Goal: Information Seeking & Learning: Compare options

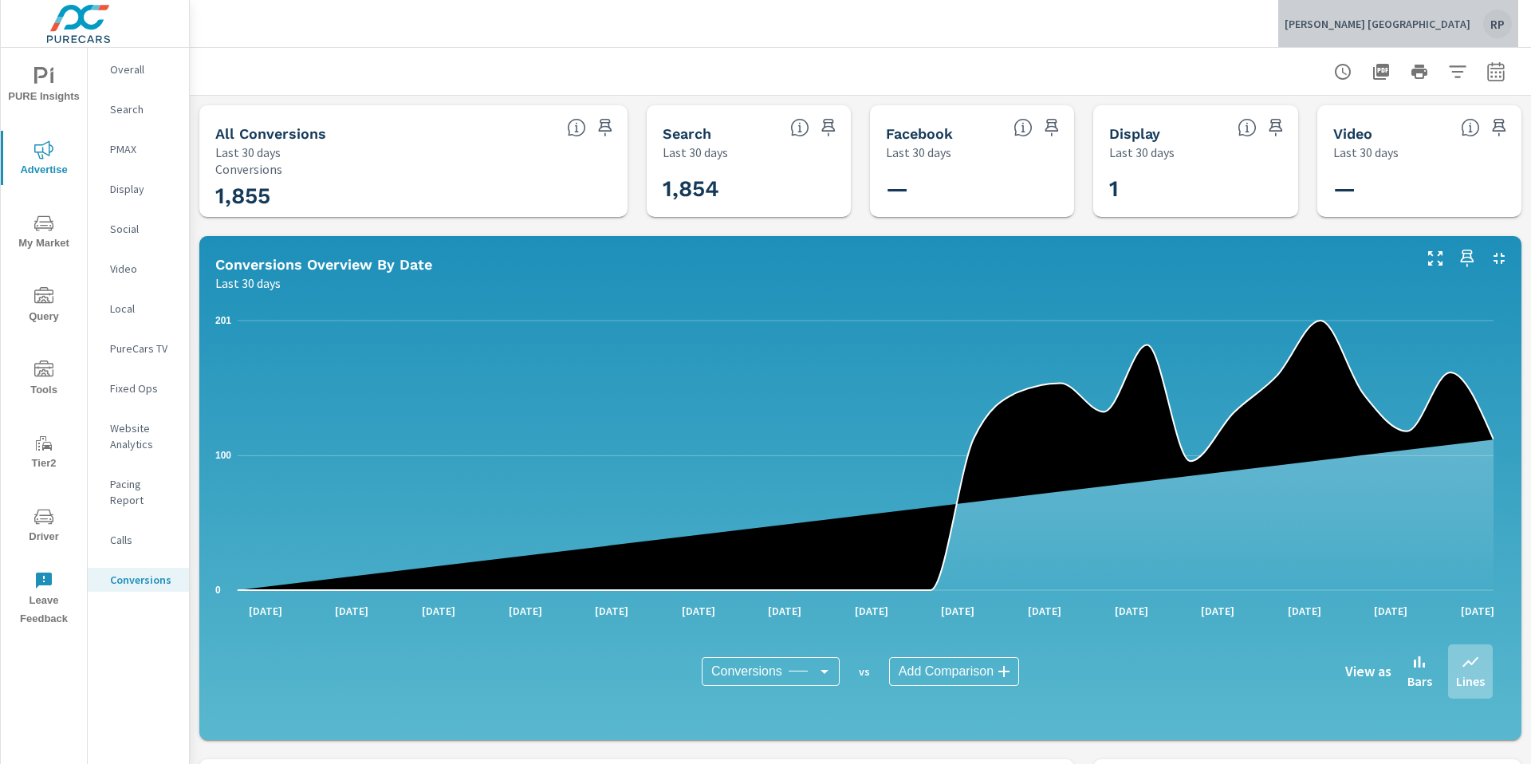
click at [1486, 26] on div "RP" at bounding box center [1497, 24] width 29 height 29
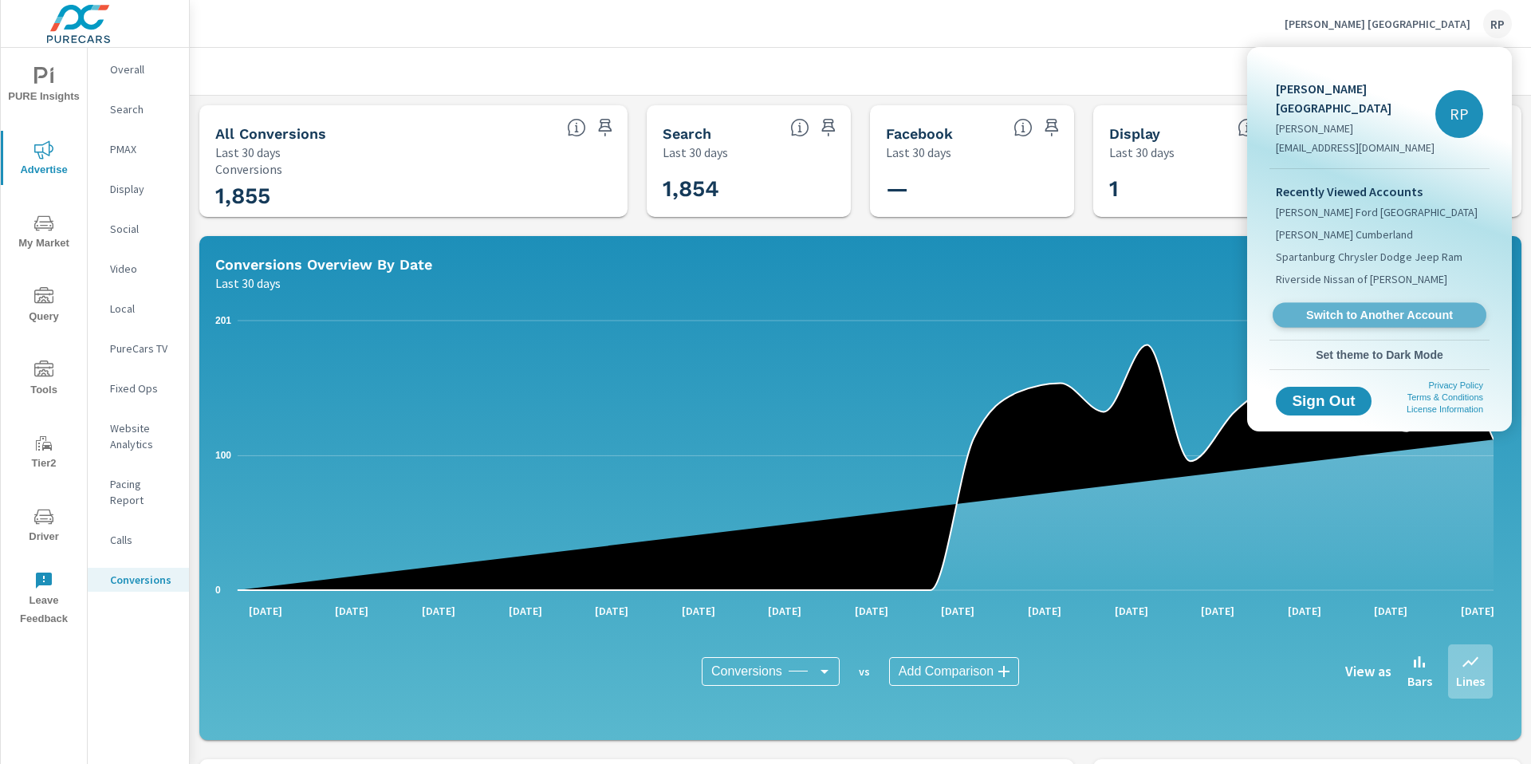
click at [1354, 307] on link "Switch to Another Account" at bounding box center [1379, 315] width 214 height 25
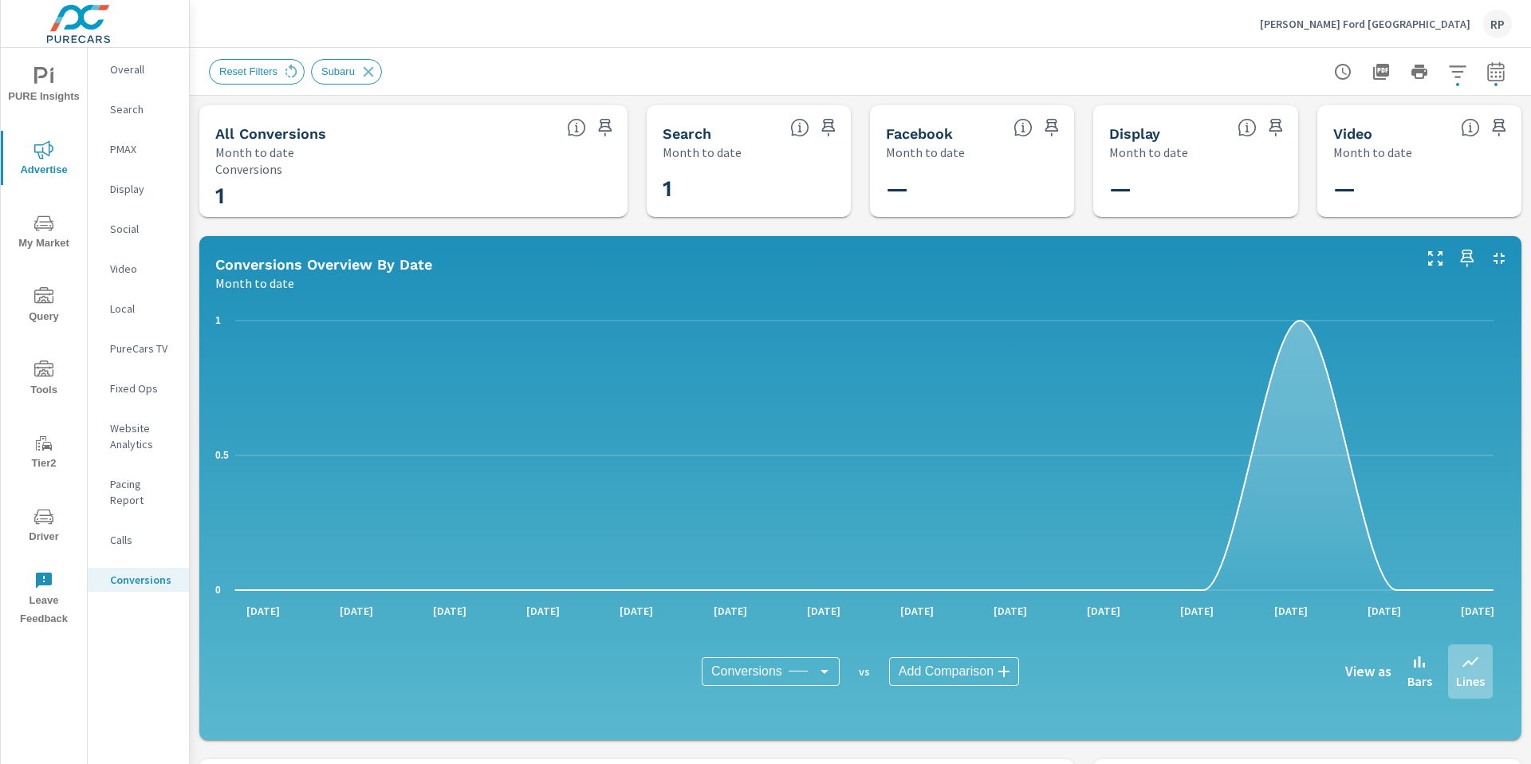
scroll to position [362, 0]
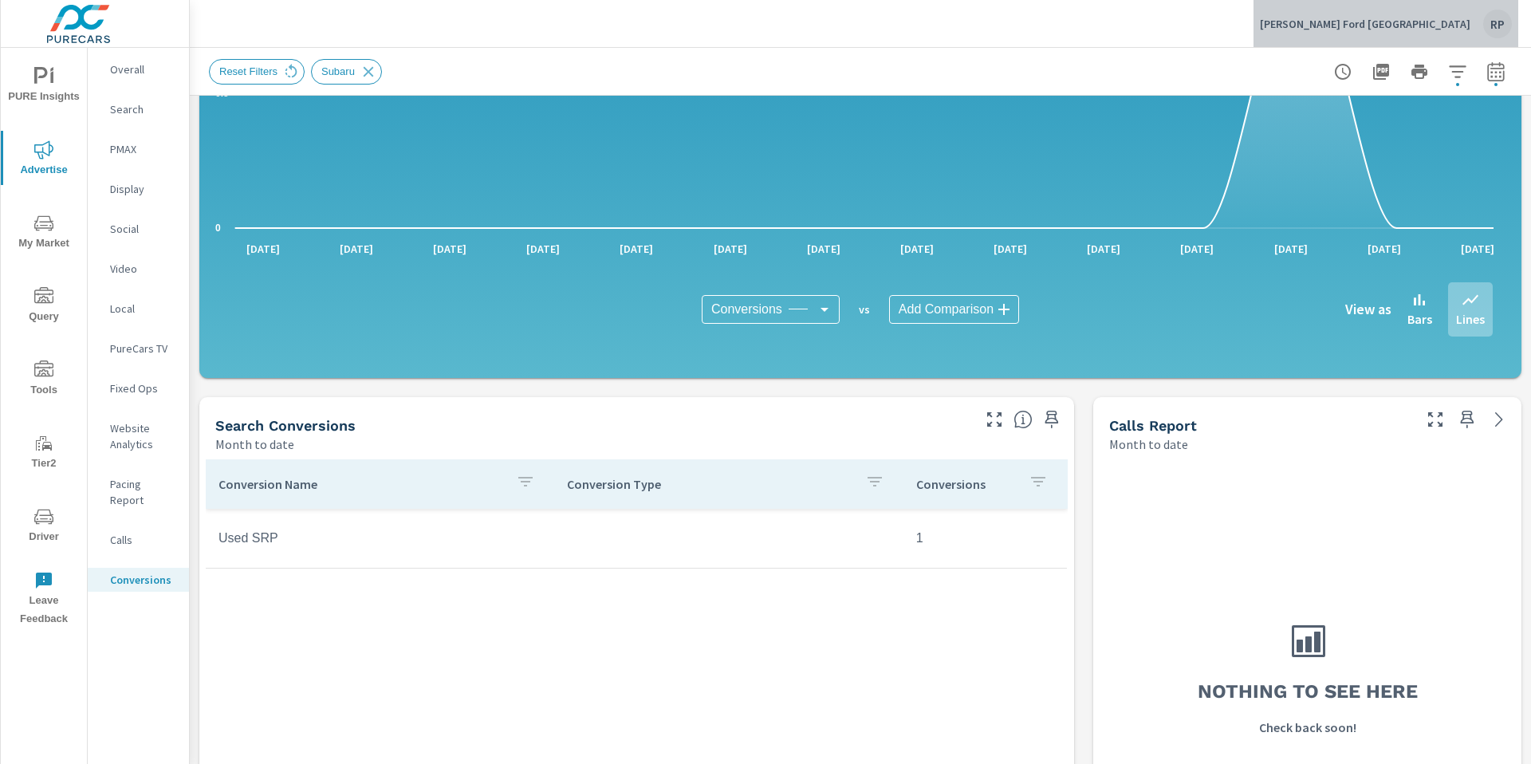
click at [1496, 25] on div "RP" at bounding box center [1497, 24] width 29 height 29
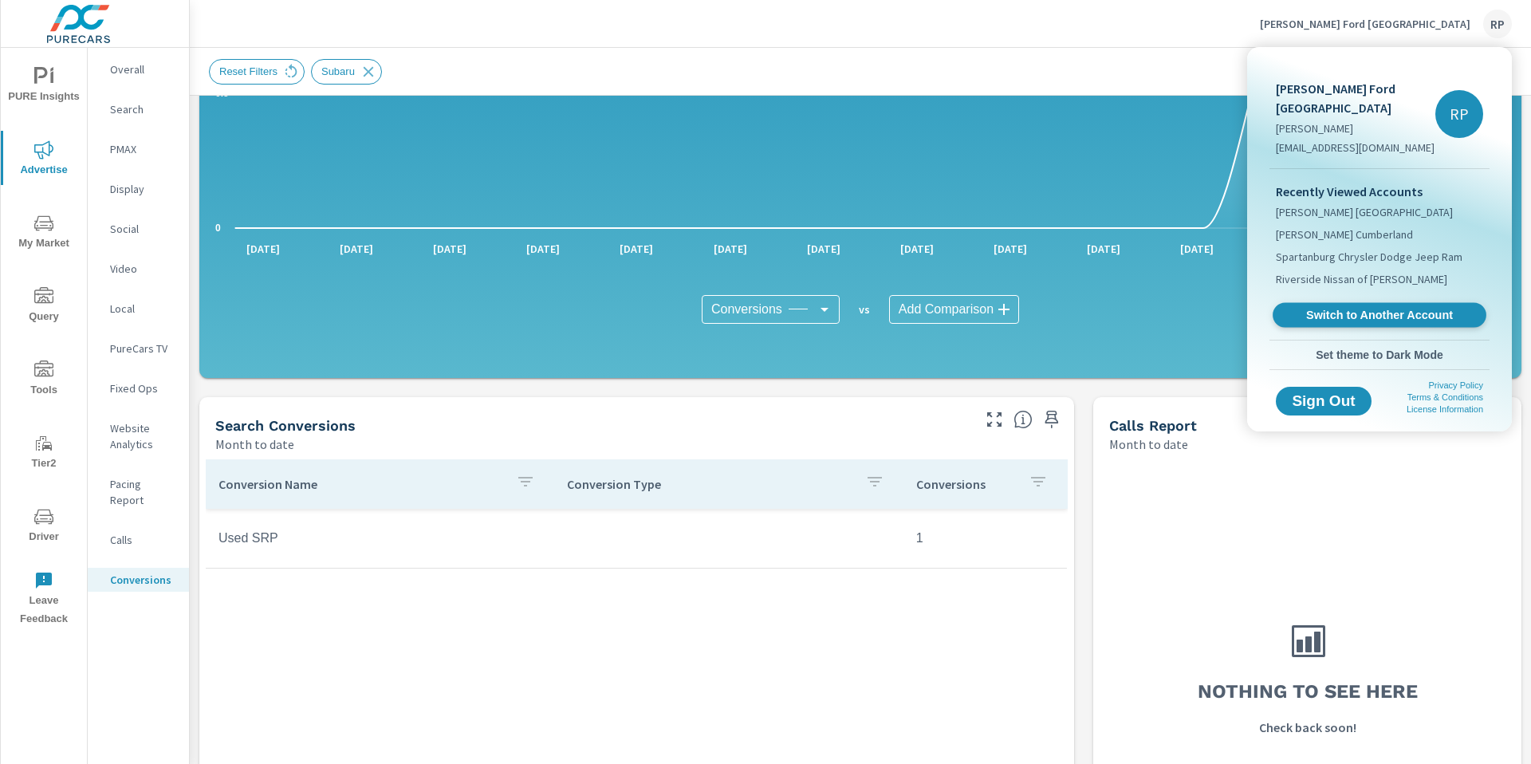
click at [1374, 303] on link "Switch to Another Account" at bounding box center [1379, 315] width 214 height 25
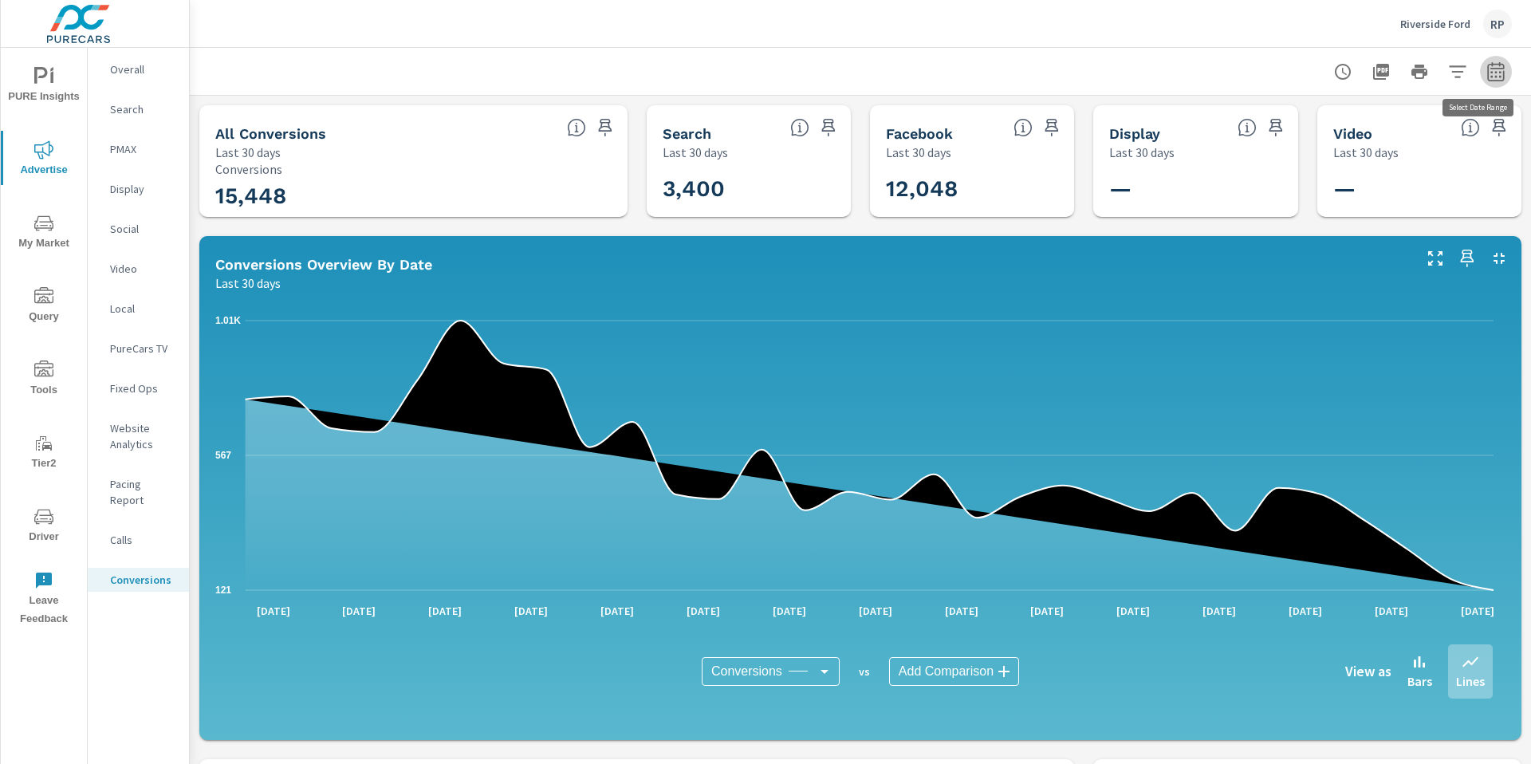
click at [1488, 84] on button "button" at bounding box center [1496, 72] width 32 height 32
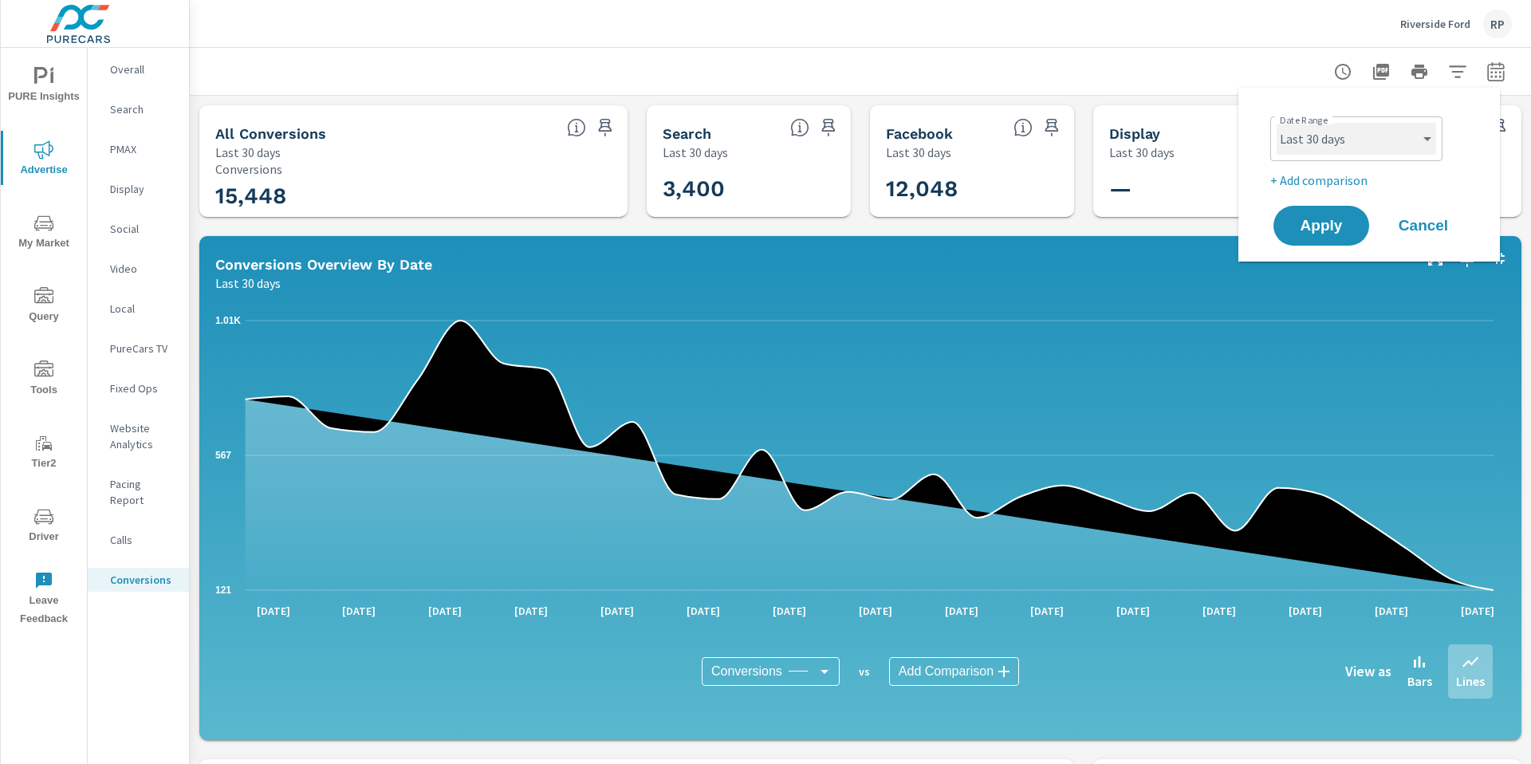
click at [1371, 148] on select "Custom Yesterday Last week Last 7 days Last 14 days Last 30 days Last 45 days L…" at bounding box center [1355, 139] width 159 height 32
click at [1276, 123] on select "Custom Yesterday Last week Last 7 days Last 14 days Last 30 days Last 45 days L…" at bounding box center [1355, 139] width 159 height 32
select select "Month to date"
click at [1355, 171] on p "+ Add comparison" at bounding box center [1372, 180] width 204 height 19
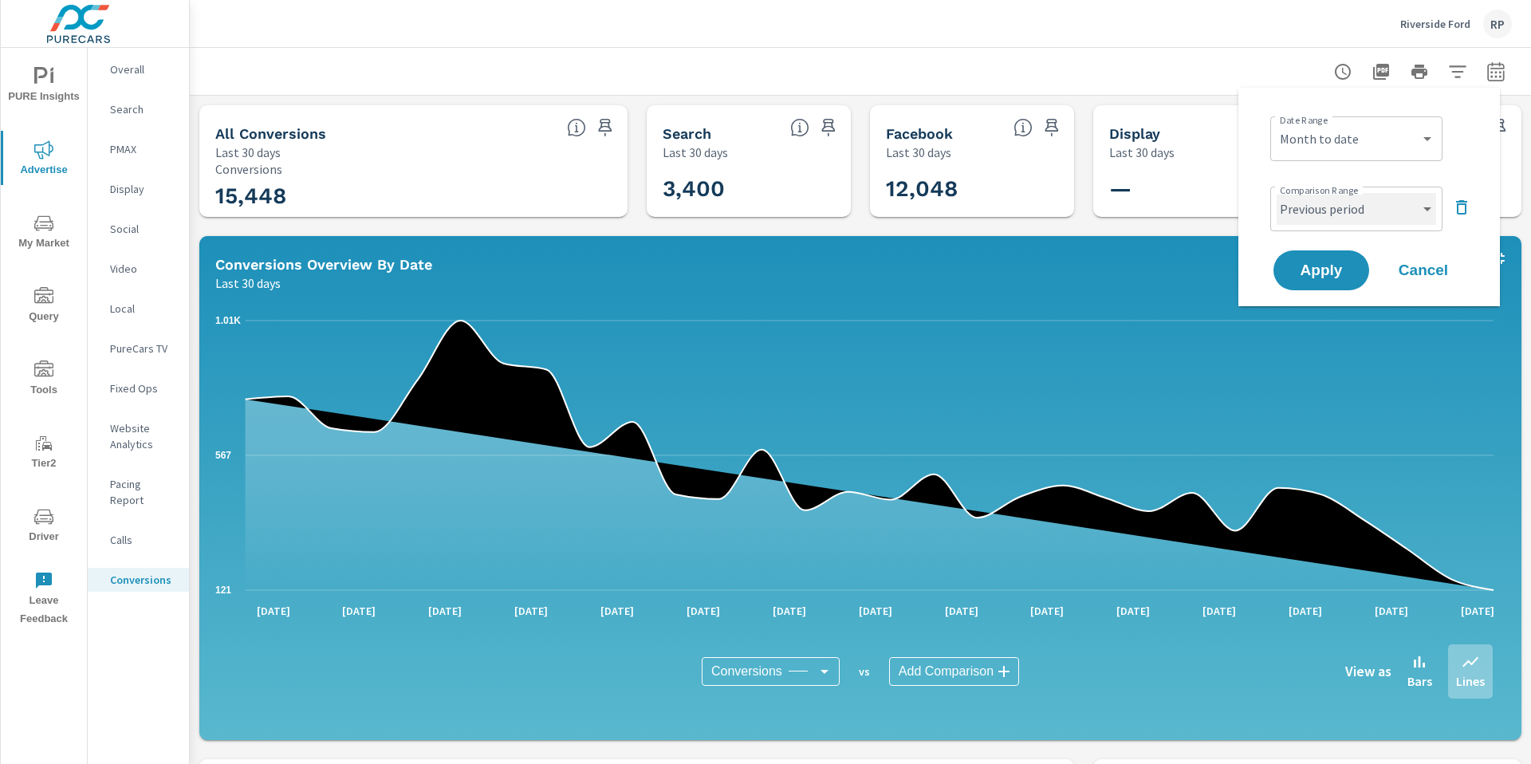
click at [1366, 200] on select "Custom Previous period Previous month Previous year" at bounding box center [1355, 209] width 159 height 32
click at [1276, 193] on select "Custom Previous period Previous month Previous year" at bounding box center [1355, 209] width 159 height 32
select select "custom"
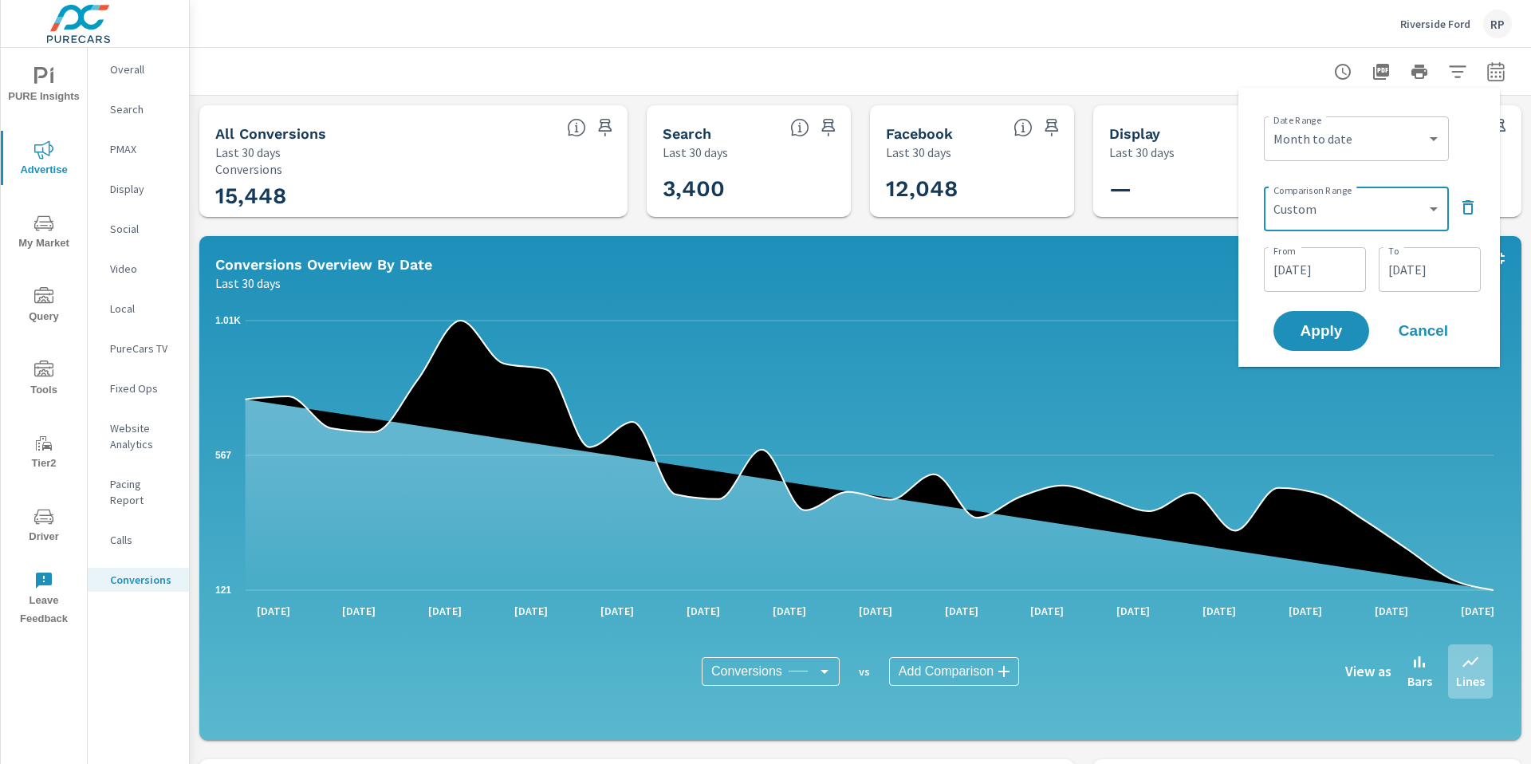
click at [1327, 263] on input "07/18/2025" at bounding box center [1314, 270] width 89 height 32
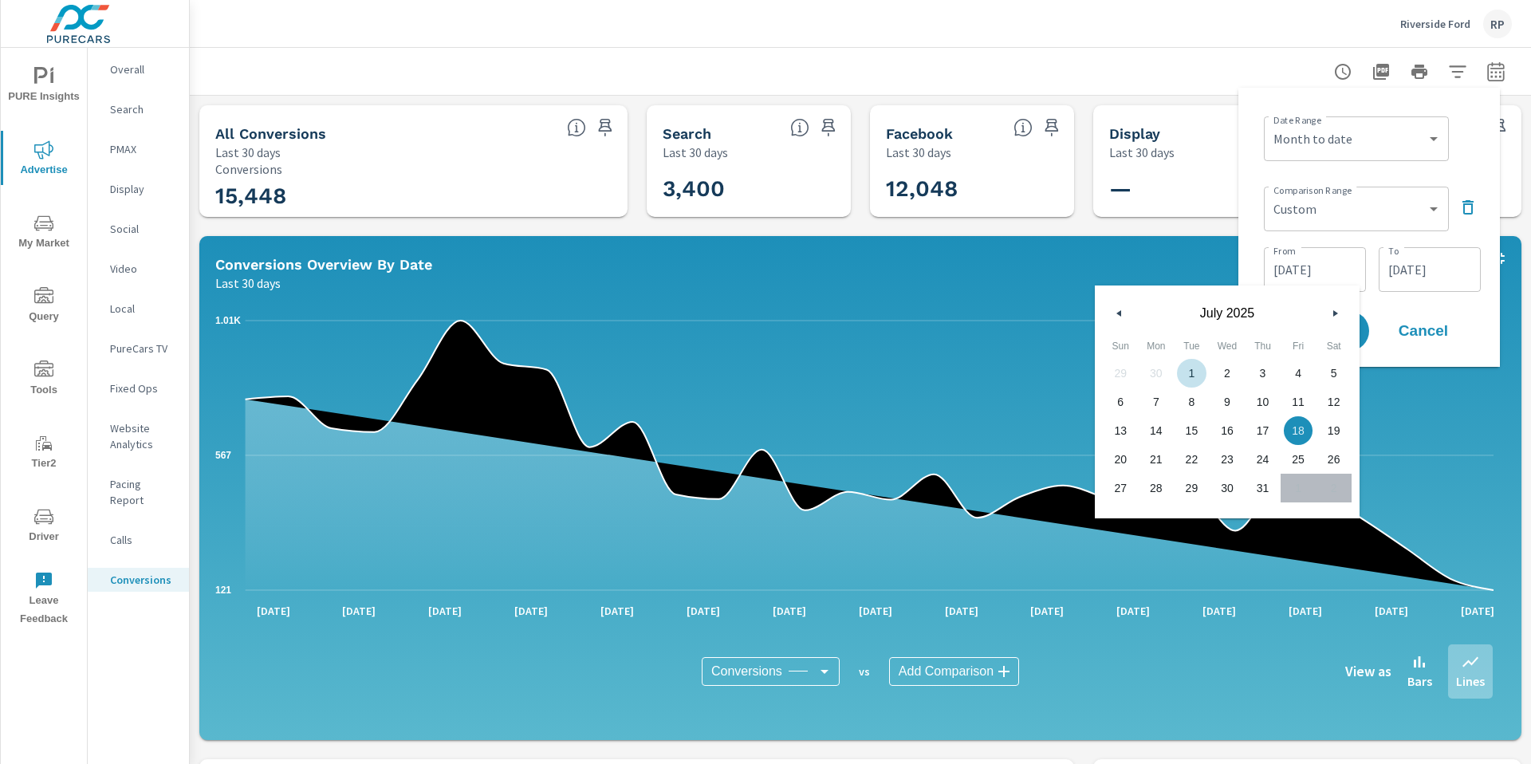
click at [1177, 372] on span "1" at bounding box center [1191, 373] width 36 height 21
type input "07/01/2025"
click at [1417, 255] on input "07/31/2025" at bounding box center [1429, 270] width 89 height 32
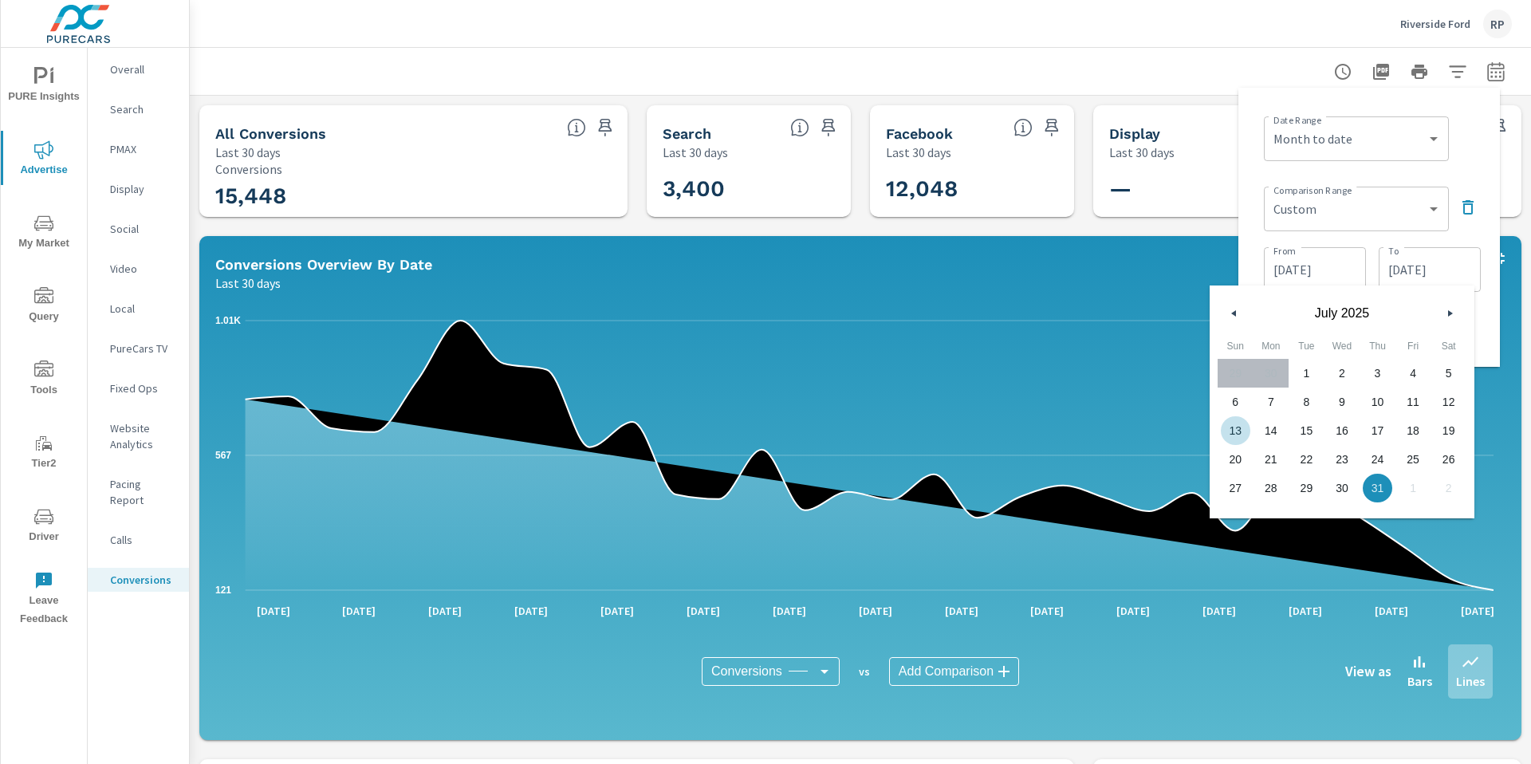
click at [1236, 433] on span "13" at bounding box center [1235, 430] width 36 height 21
type input "07/13/2025"
click at [1458, 162] on div "Date Range Custom Yesterday Last week Last 7 days Last 14 days Last 30 days Las…" at bounding box center [1372, 137] width 217 height 54
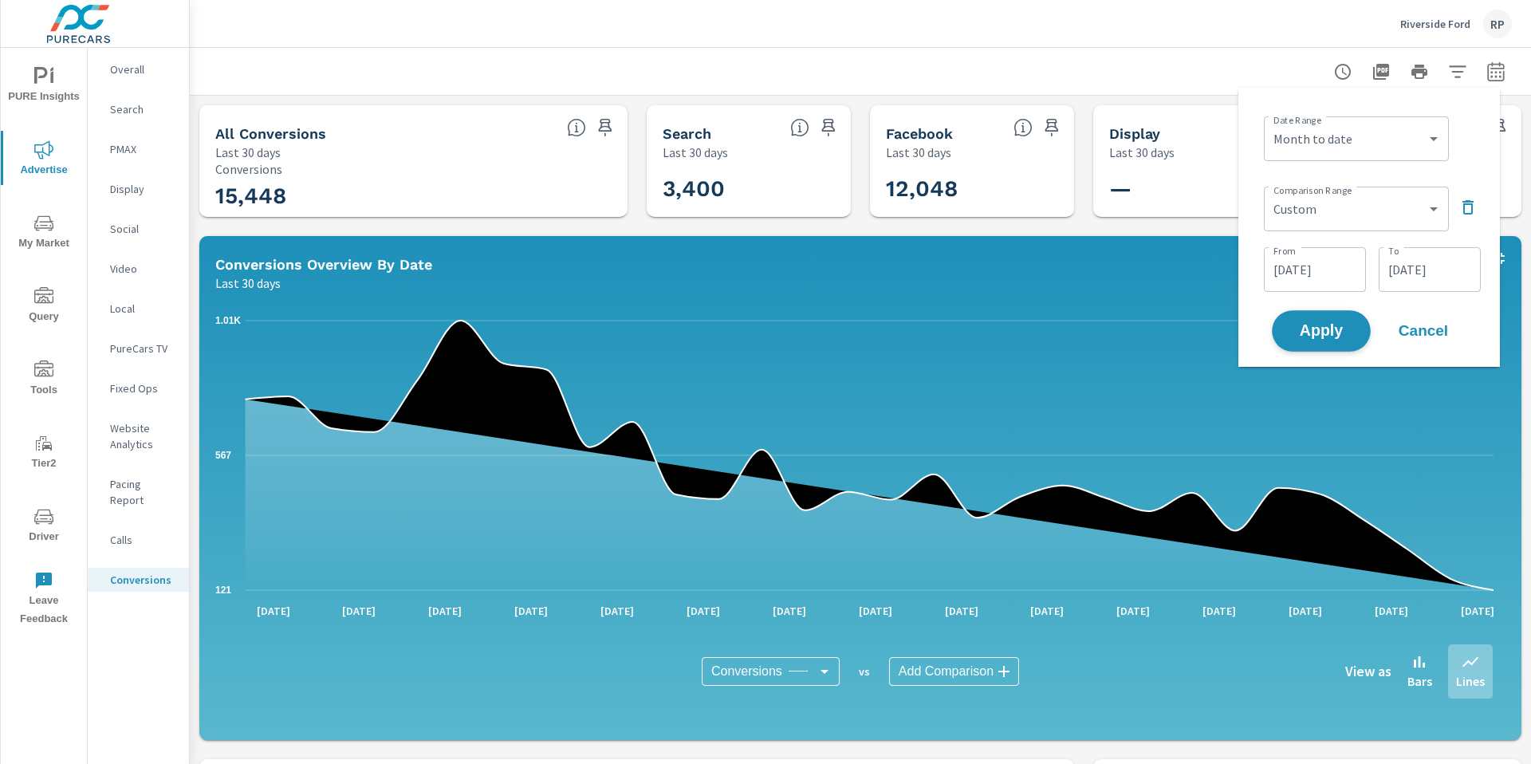
click at [1319, 339] on span "Apply" at bounding box center [1320, 331] width 65 height 15
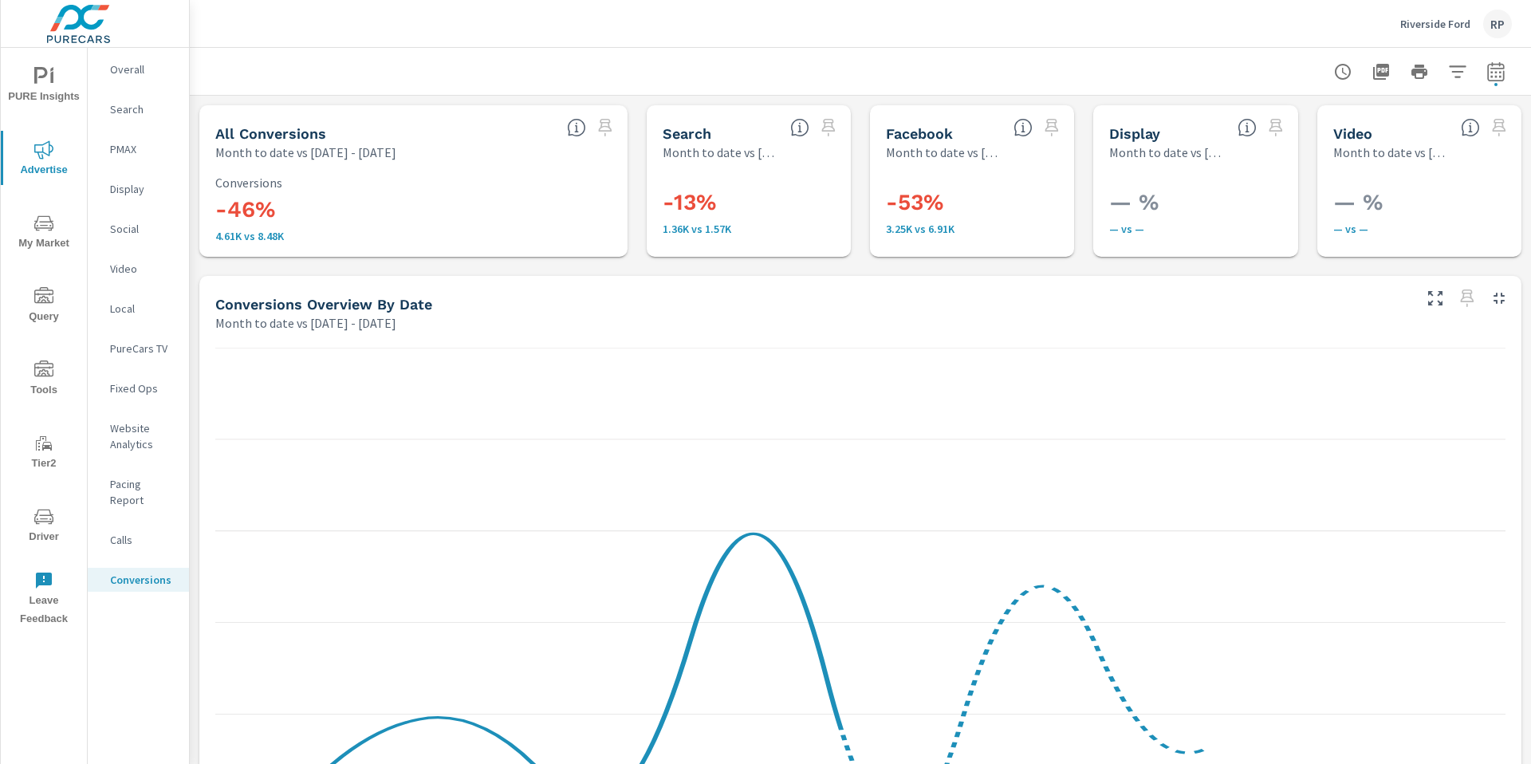
click at [132, 61] on p "Overall" at bounding box center [143, 69] width 66 height 16
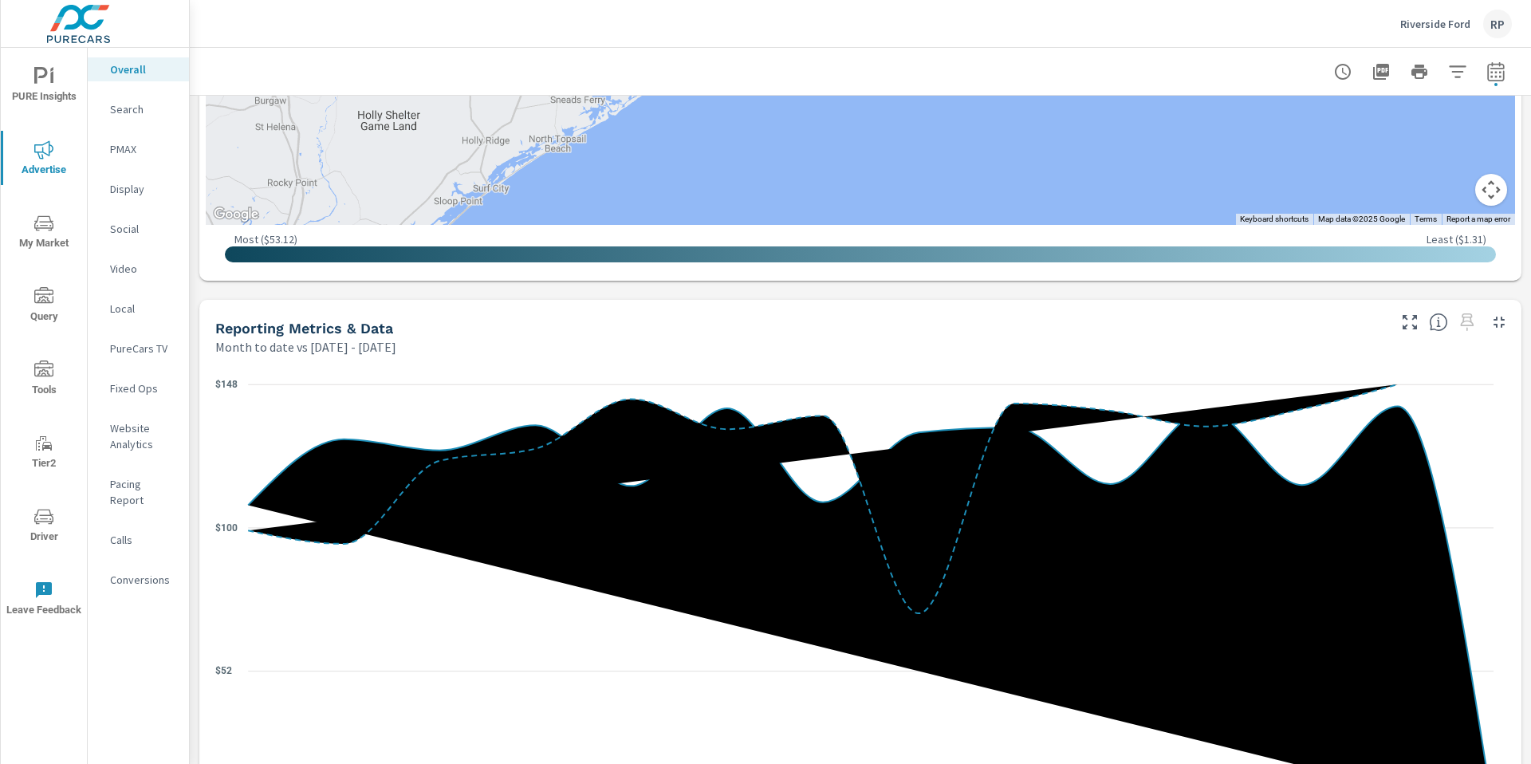
scroll to position [1488, 0]
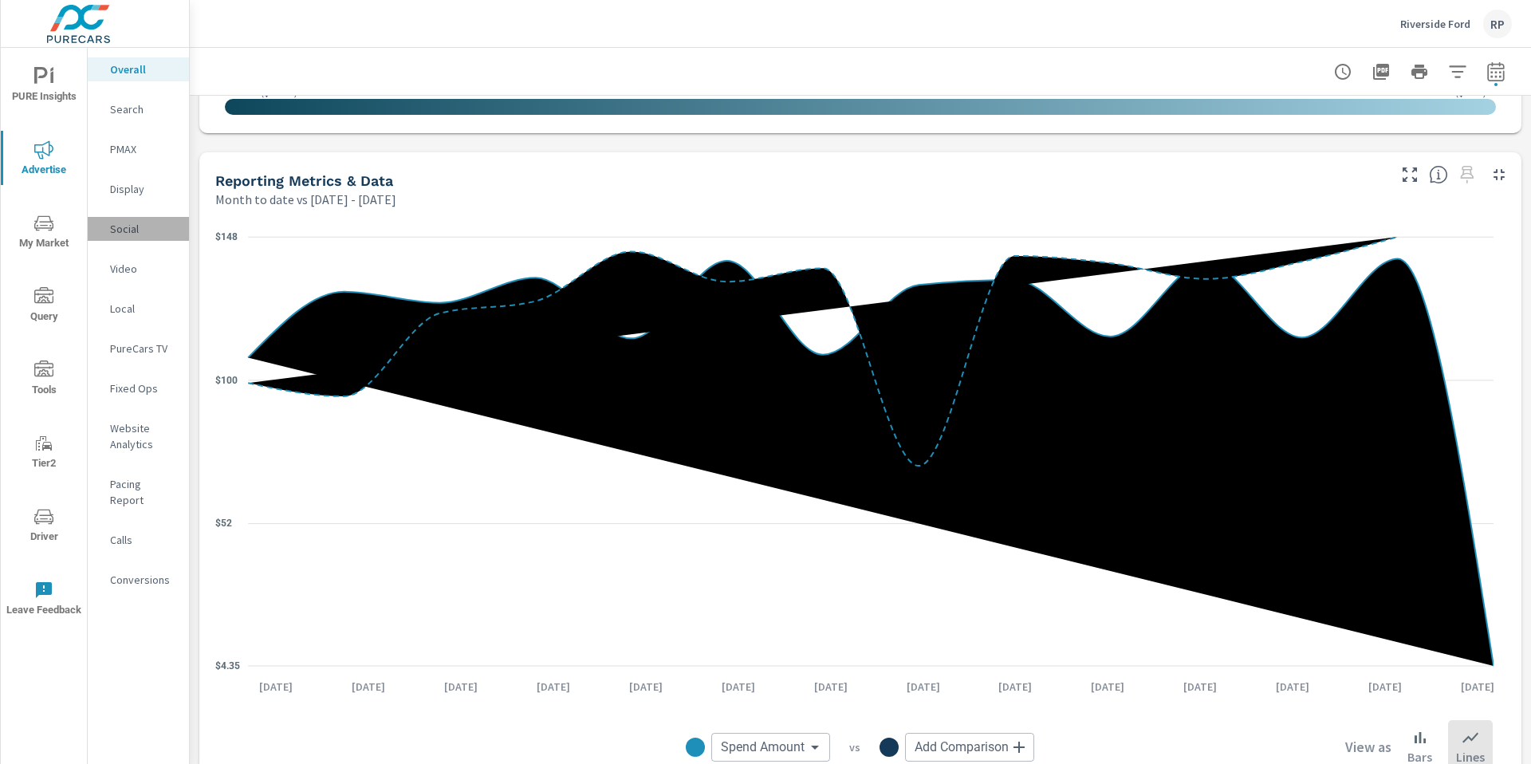
click at [153, 224] on p "Social" at bounding box center [143, 229] width 66 height 16
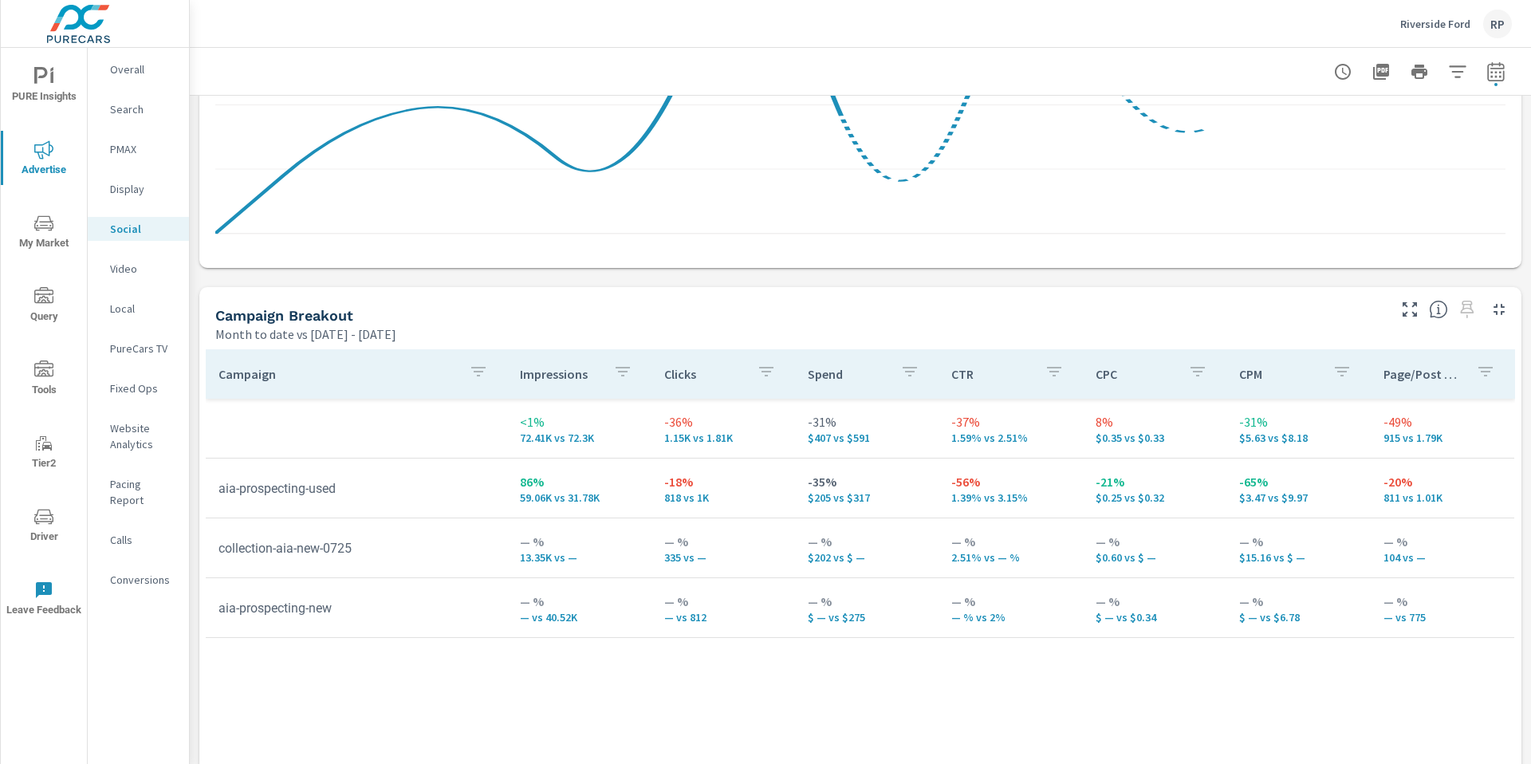
scroll to position [521, 0]
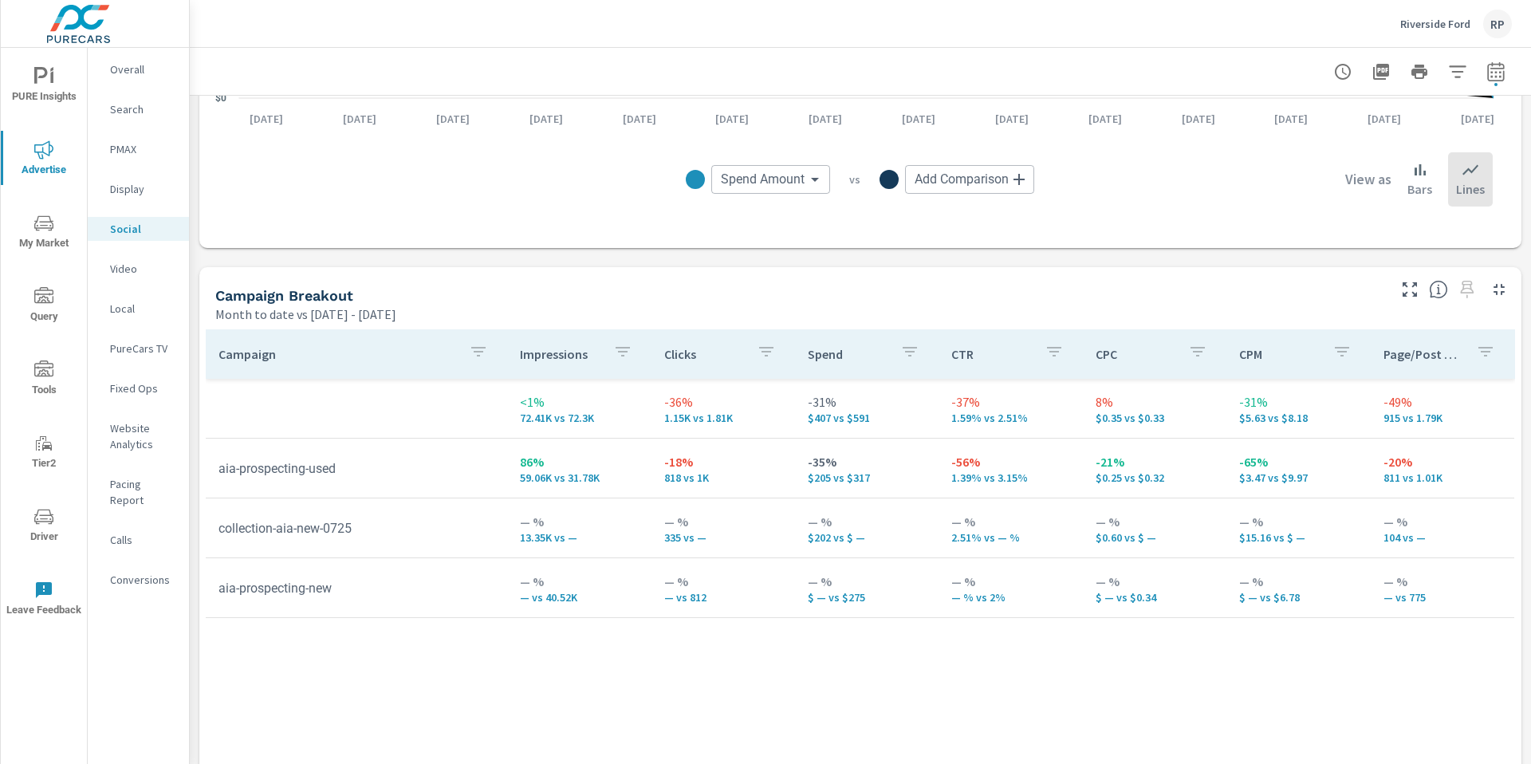
click at [48, 525] on icon "nav menu" at bounding box center [43, 516] width 19 height 19
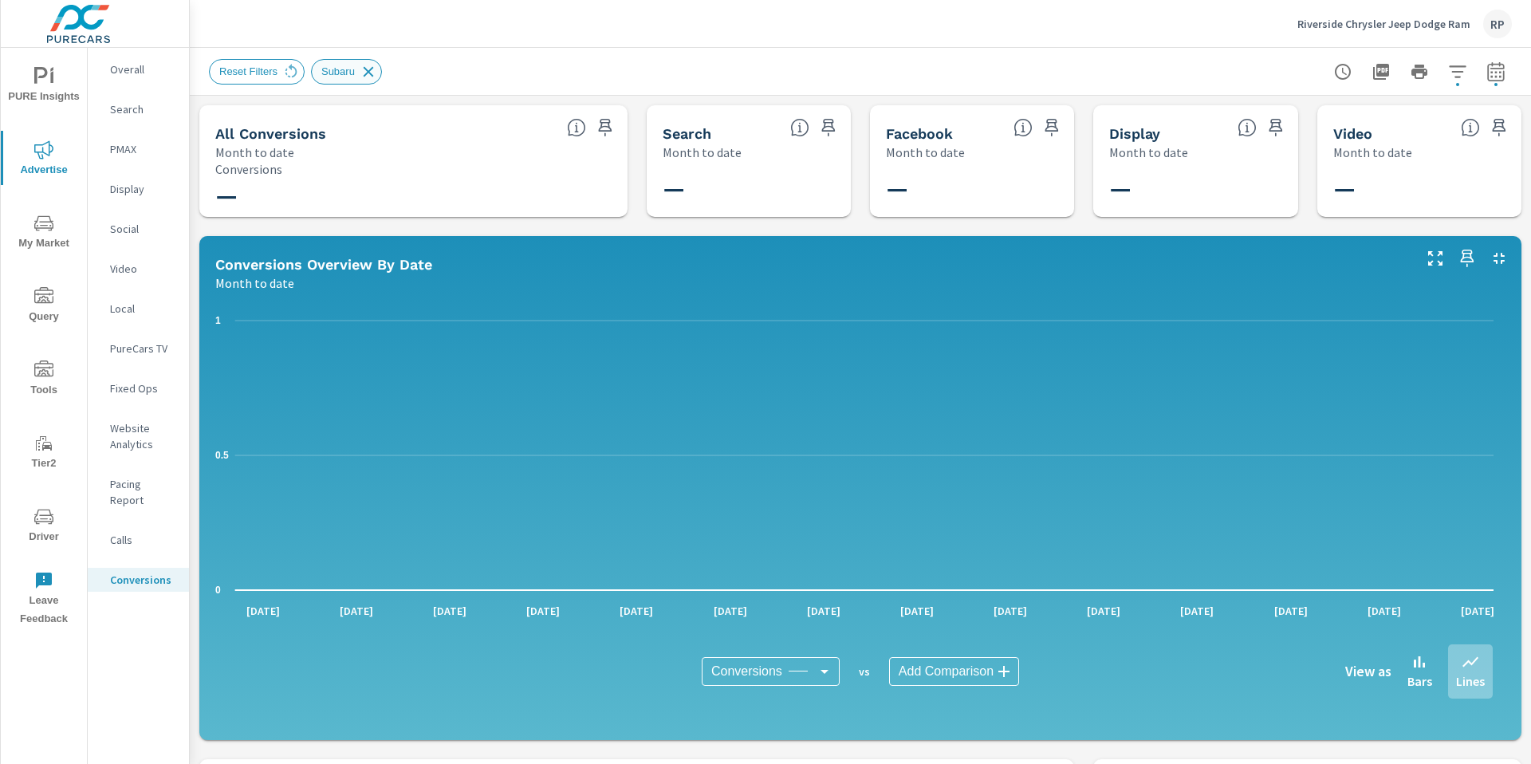
click at [375, 73] on icon at bounding box center [369, 72] width 18 height 18
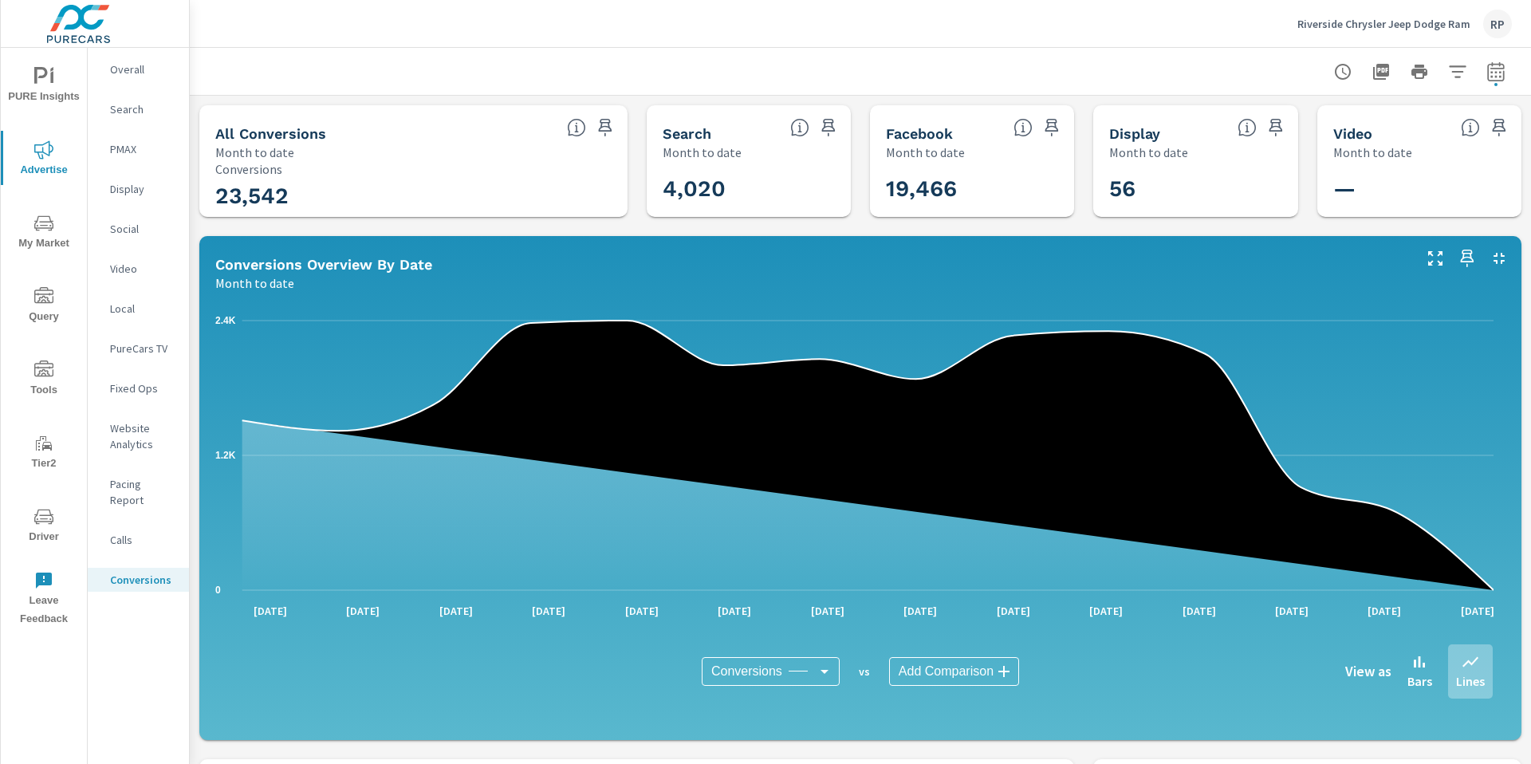
click at [1496, 73] on button "button" at bounding box center [1496, 72] width 32 height 32
select select "Month to date"
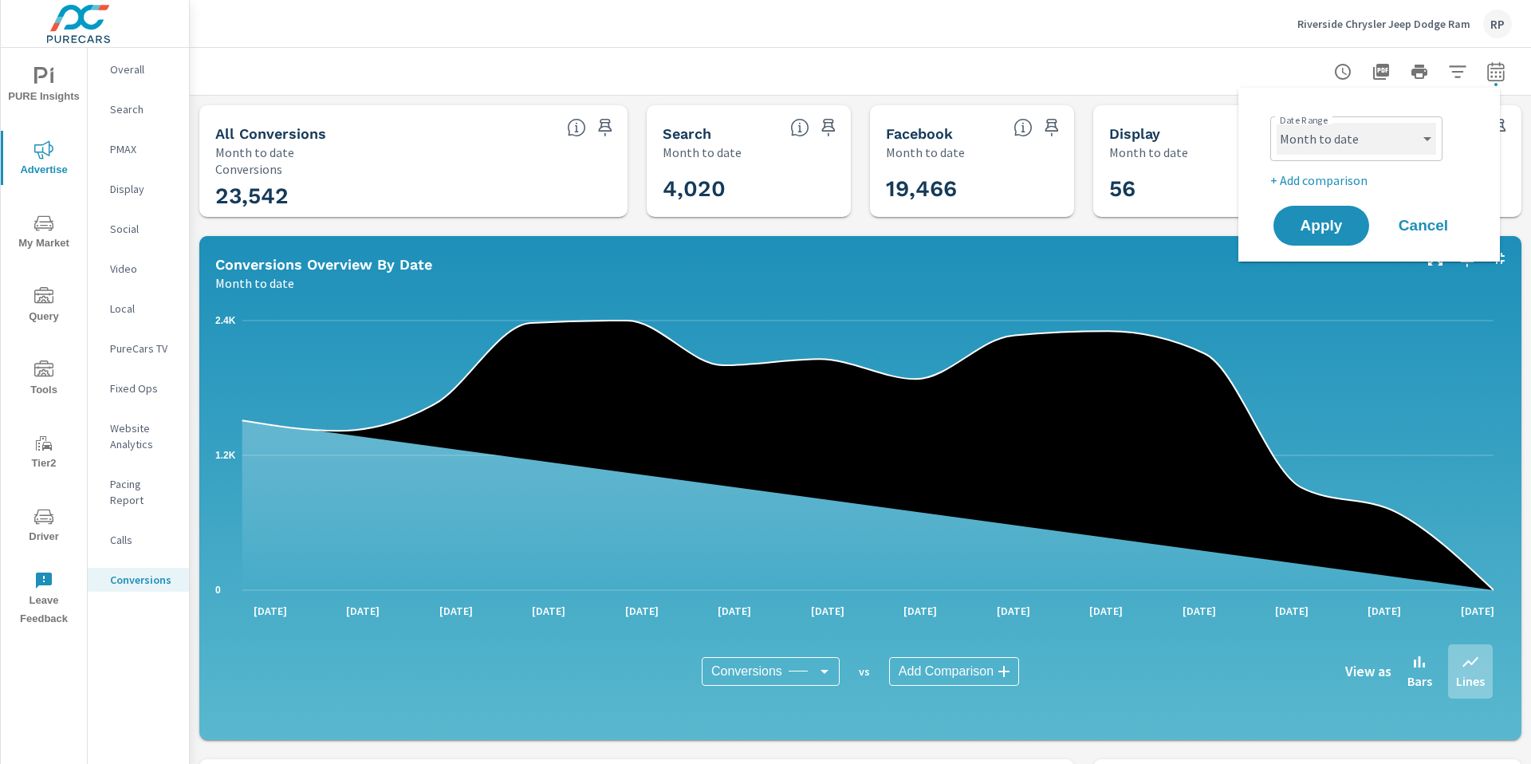
click at [1376, 146] on select "Custom Yesterday Last week Last 7 days Last 14 days Last 30 days Last 45 days L…" at bounding box center [1355, 139] width 159 height 32
click at [1330, 181] on p "+ Add comparison" at bounding box center [1372, 180] width 204 height 19
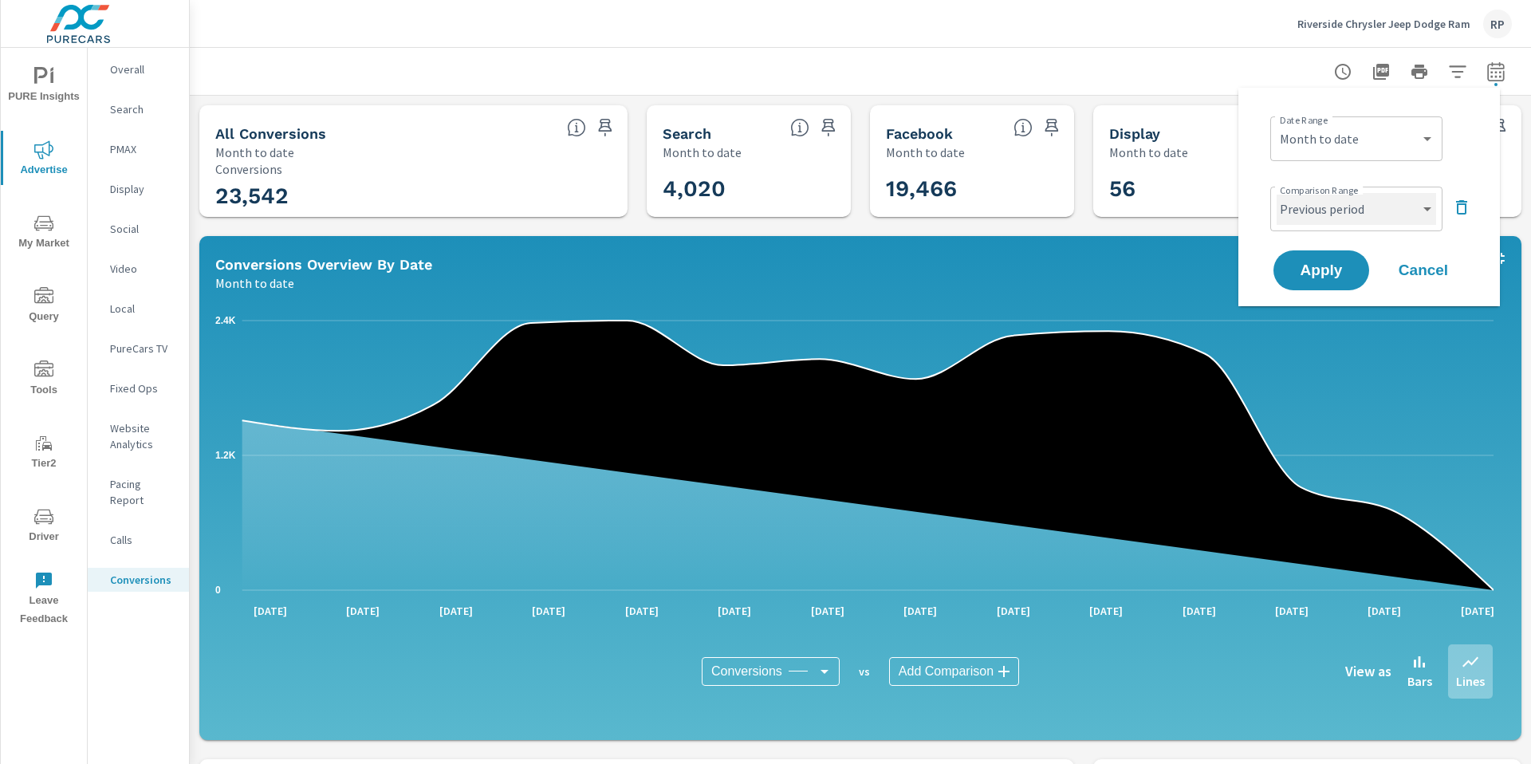
click at [1320, 210] on select "Custom Previous period Previous month Previous year" at bounding box center [1355, 209] width 159 height 32
click at [1276, 193] on select "Custom Previous period Previous month Previous year" at bounding box center [1355, 209] width 159 height 32
select select "custom"
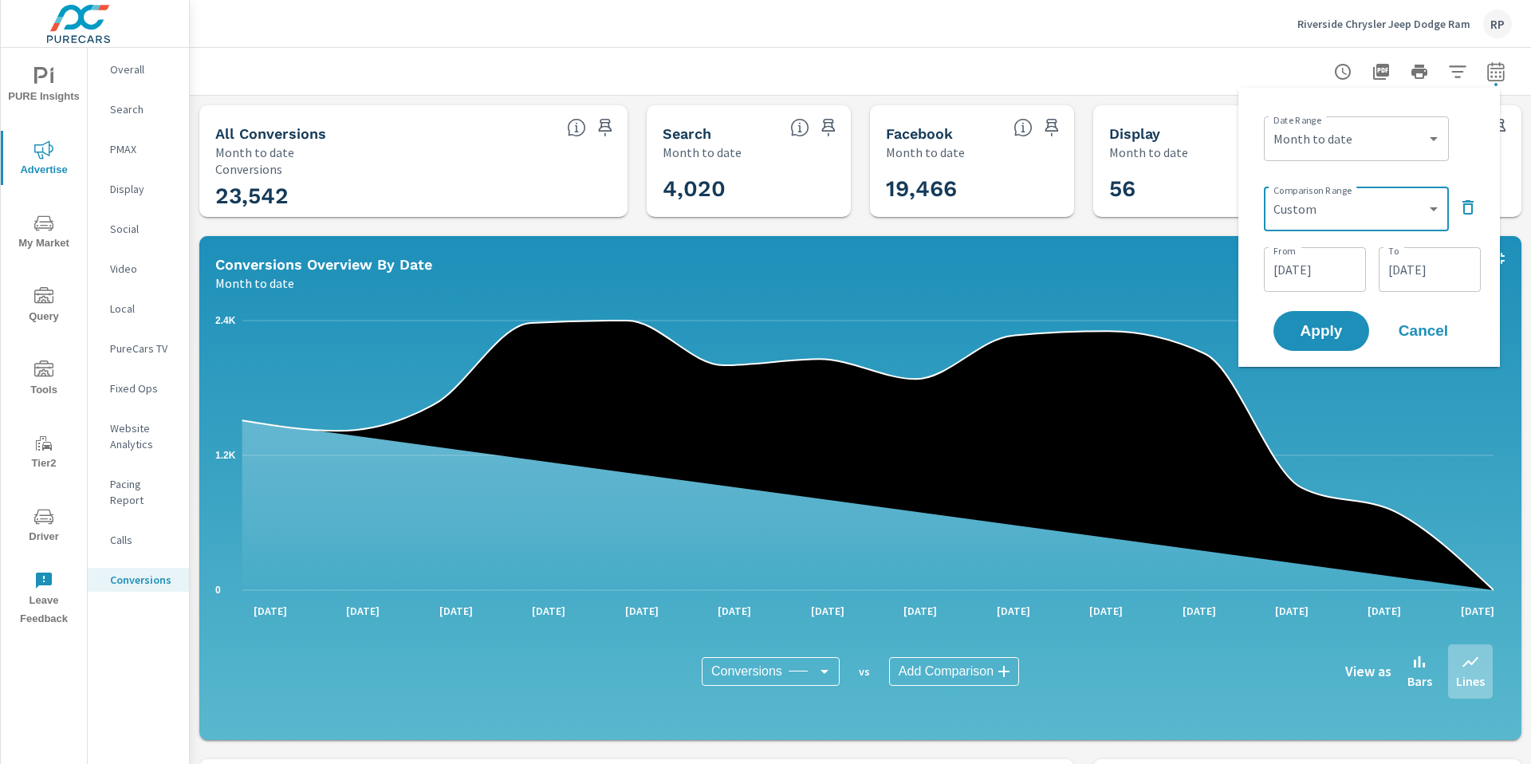
click at [1322, 261] on input "07/18/2025" at bounding box center [1314, 270] width 89 height 32
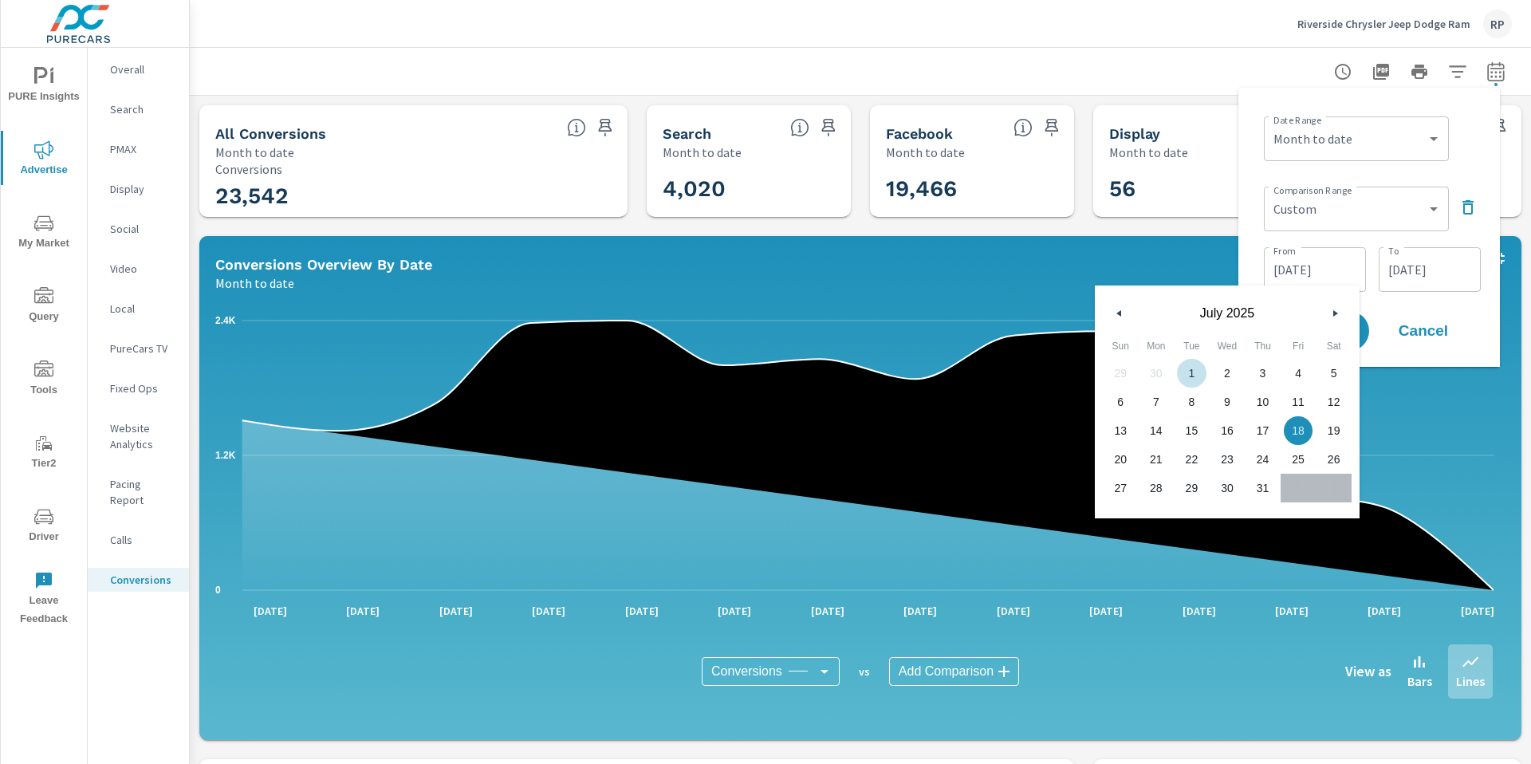
click at [1186, 365] on span "1" at bounding box center [1191, 373] width 36 height 21
type input "07/01/2025"
click at [1437, 275] on input "07/31/2025" at bounding box center [1429, 270] width 89 height 32
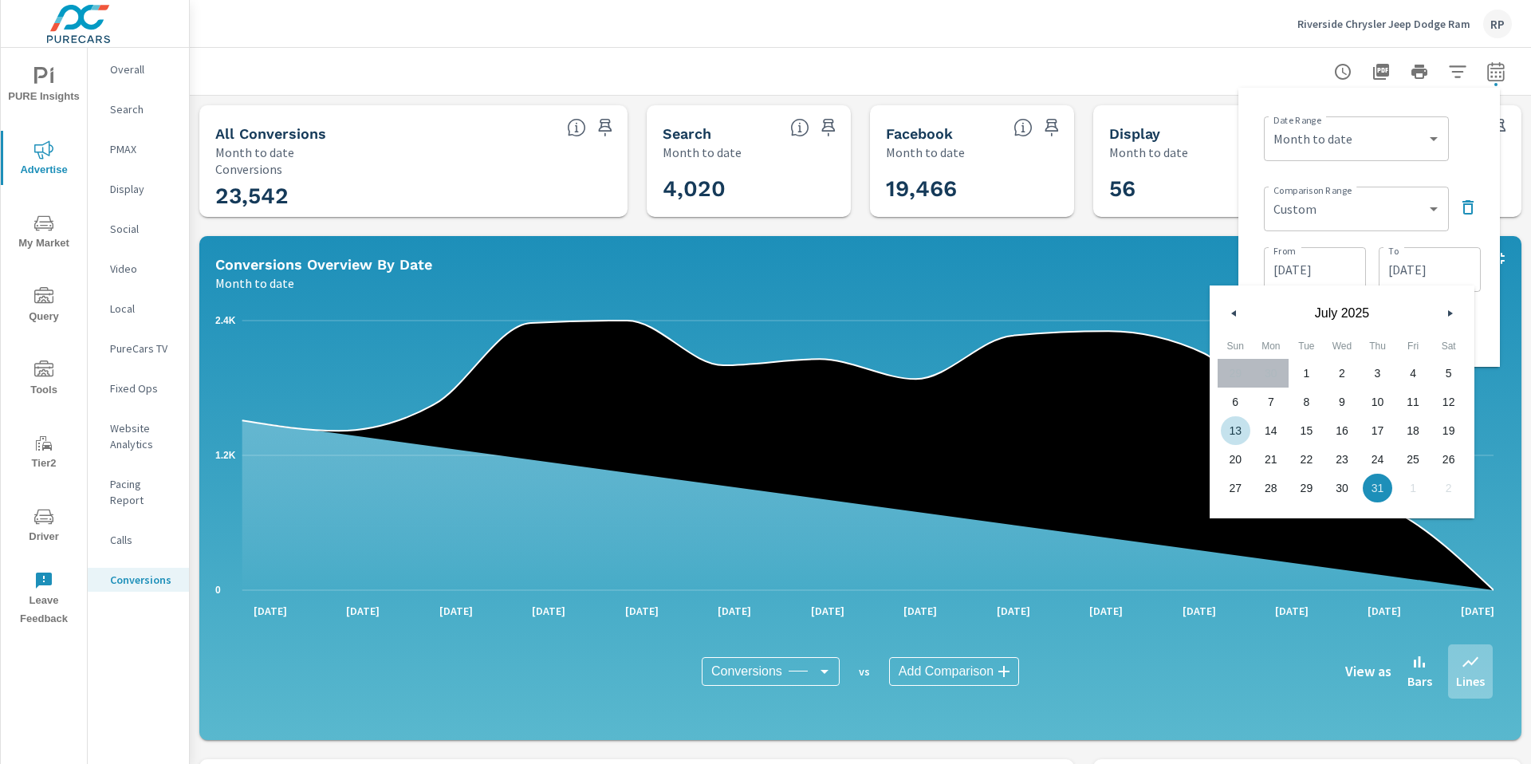
click at [1236, 430] on span "13" at bounding box center [1235, 430] width 36 height 21
type input "07/13/2025"
click at [1471, 171] on div "Date Range Custom Yesterday Last week Last 7 days Last 14 days Last 30 days Las…" at bounding box center [1369, 227] width 236 height 254
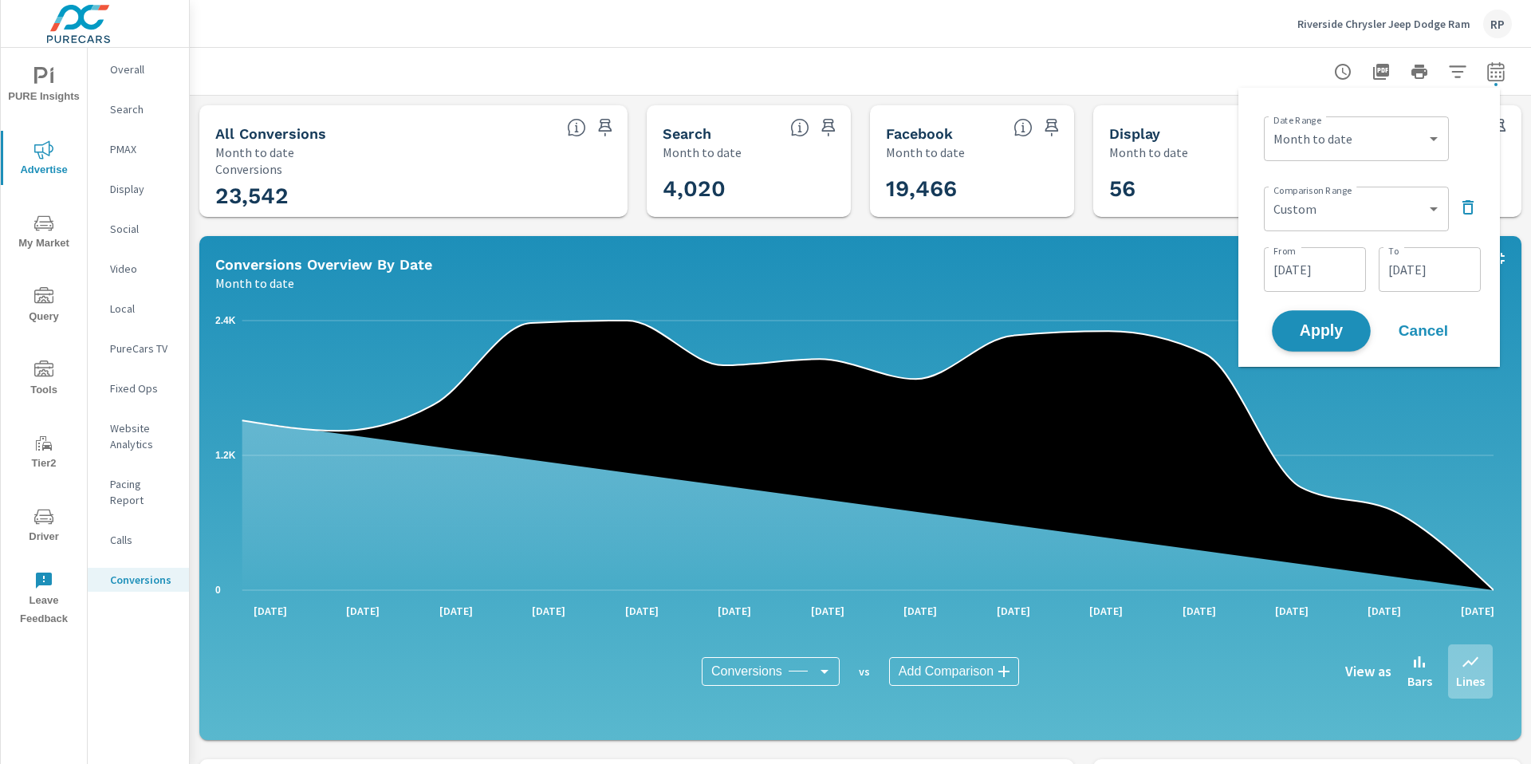
click at [1307, 328] on span "Apply" at bounding box center [1320, 331] width 65 height 15
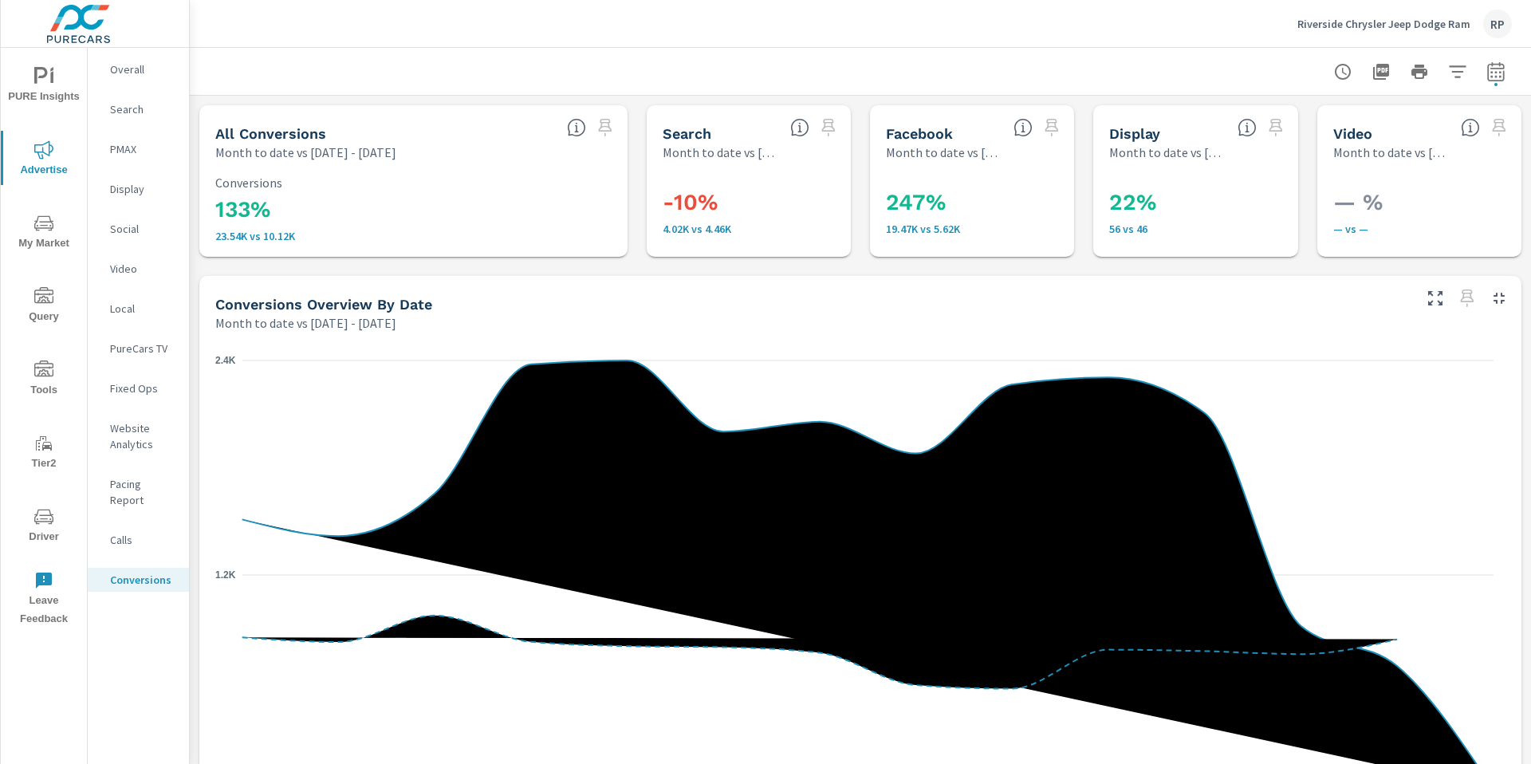
click at [126, 73] on p "Overall" at bounding box center [143, 69] width 66 height 16
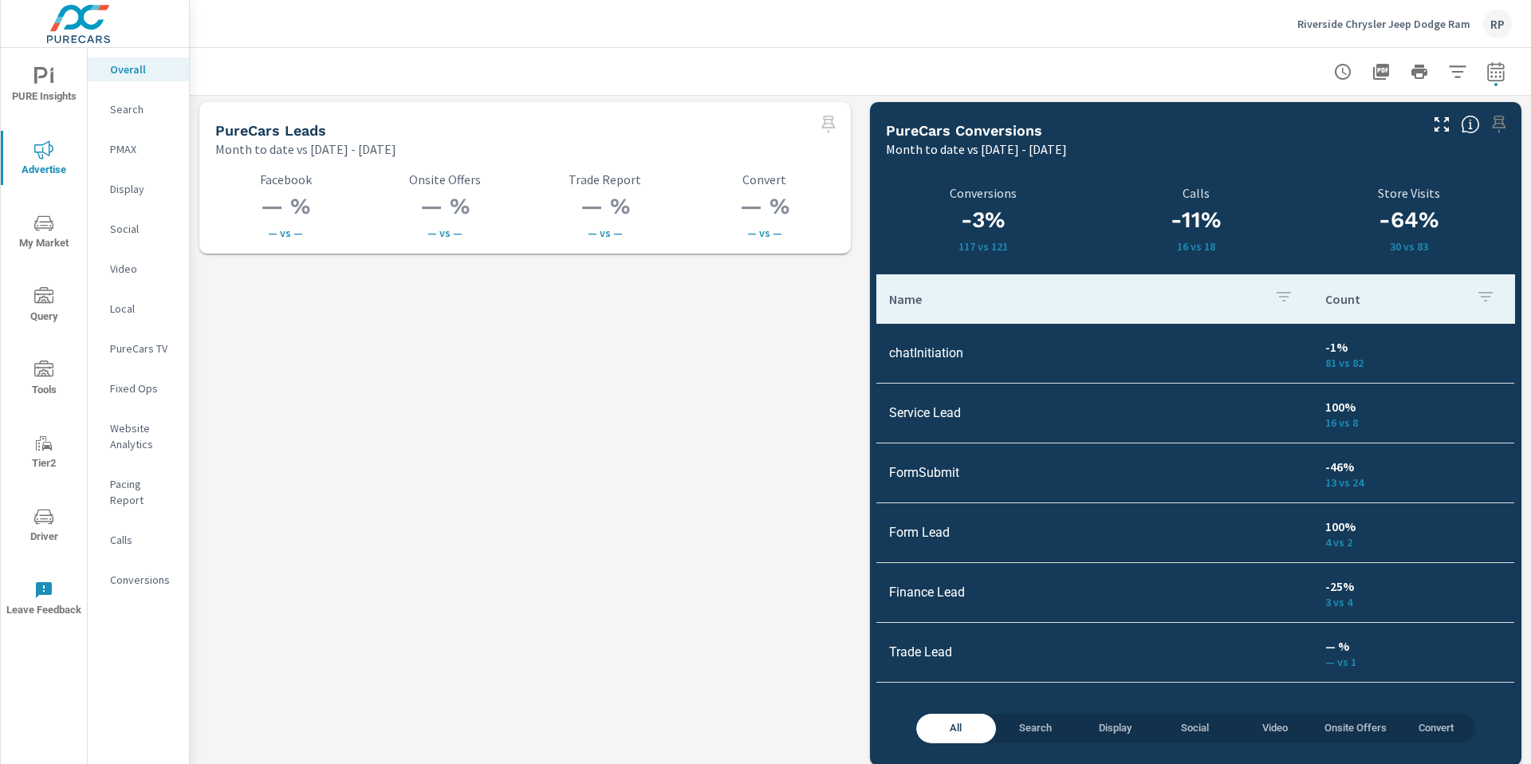
scroll to position [2232, 0]
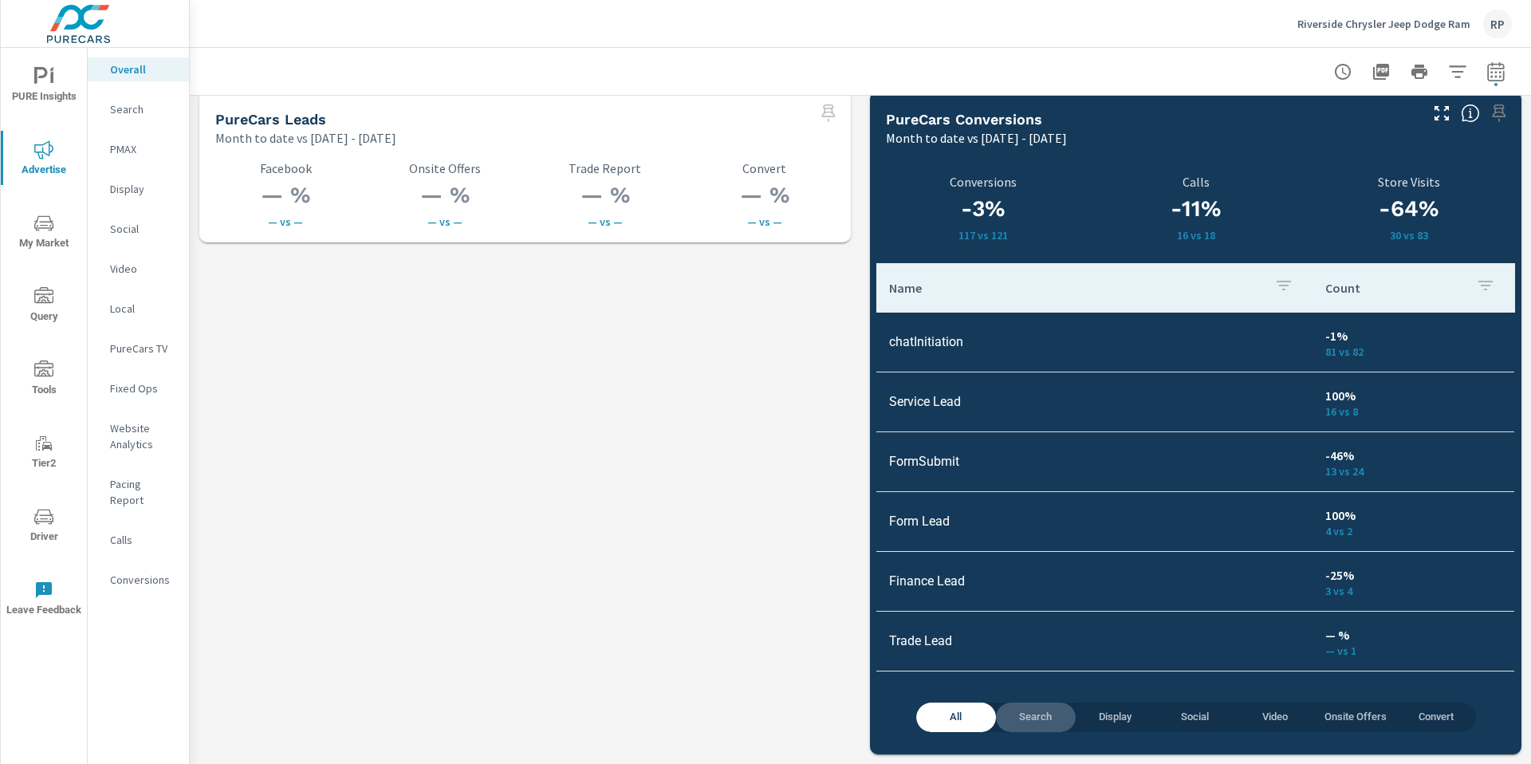
click at [1022, 714] on span "Search" at bounding box center [1035, 717] width 61 height 18
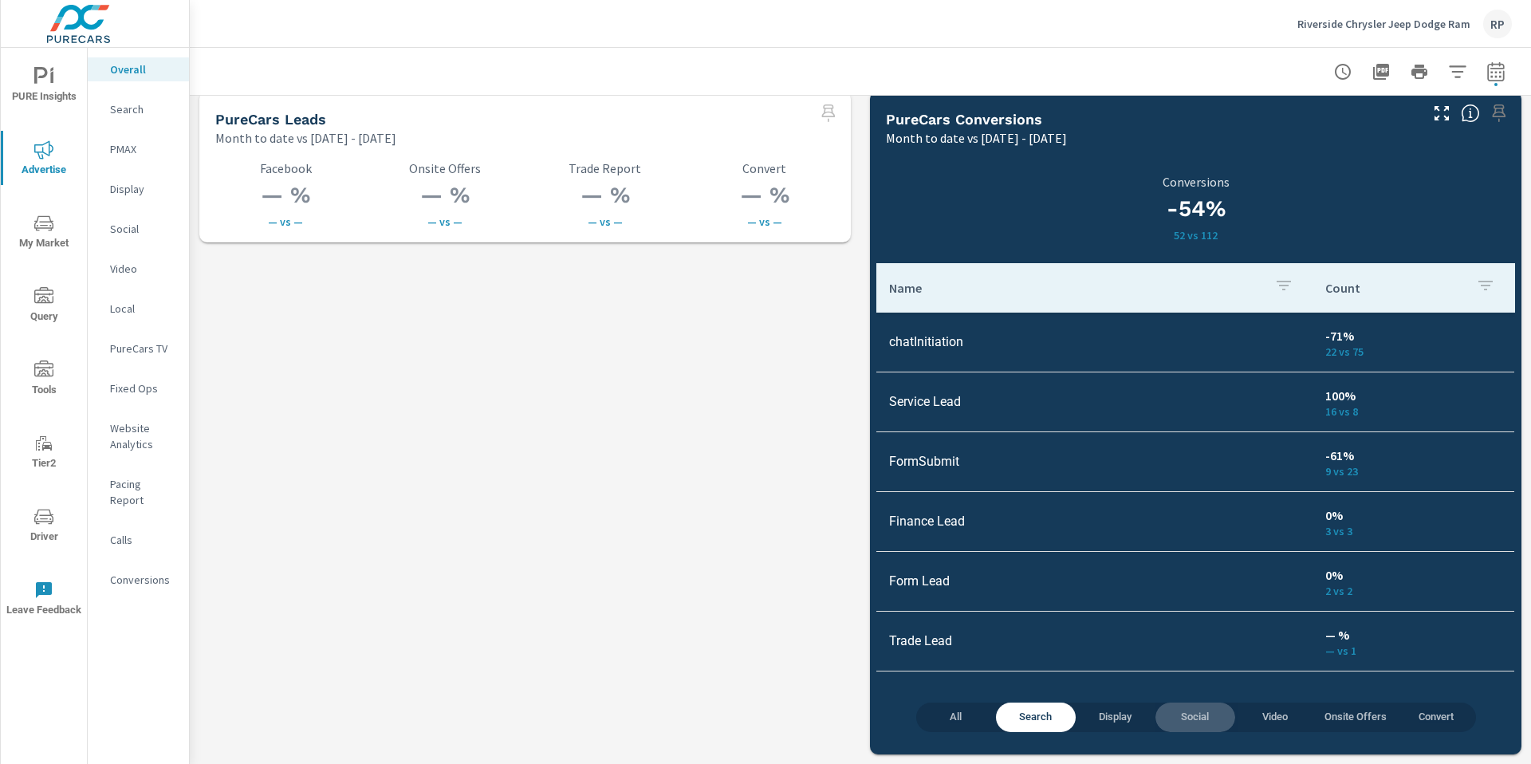
click at [1174, 716] on span "Social" at bounding box center [1195, 717] width 61 height 18
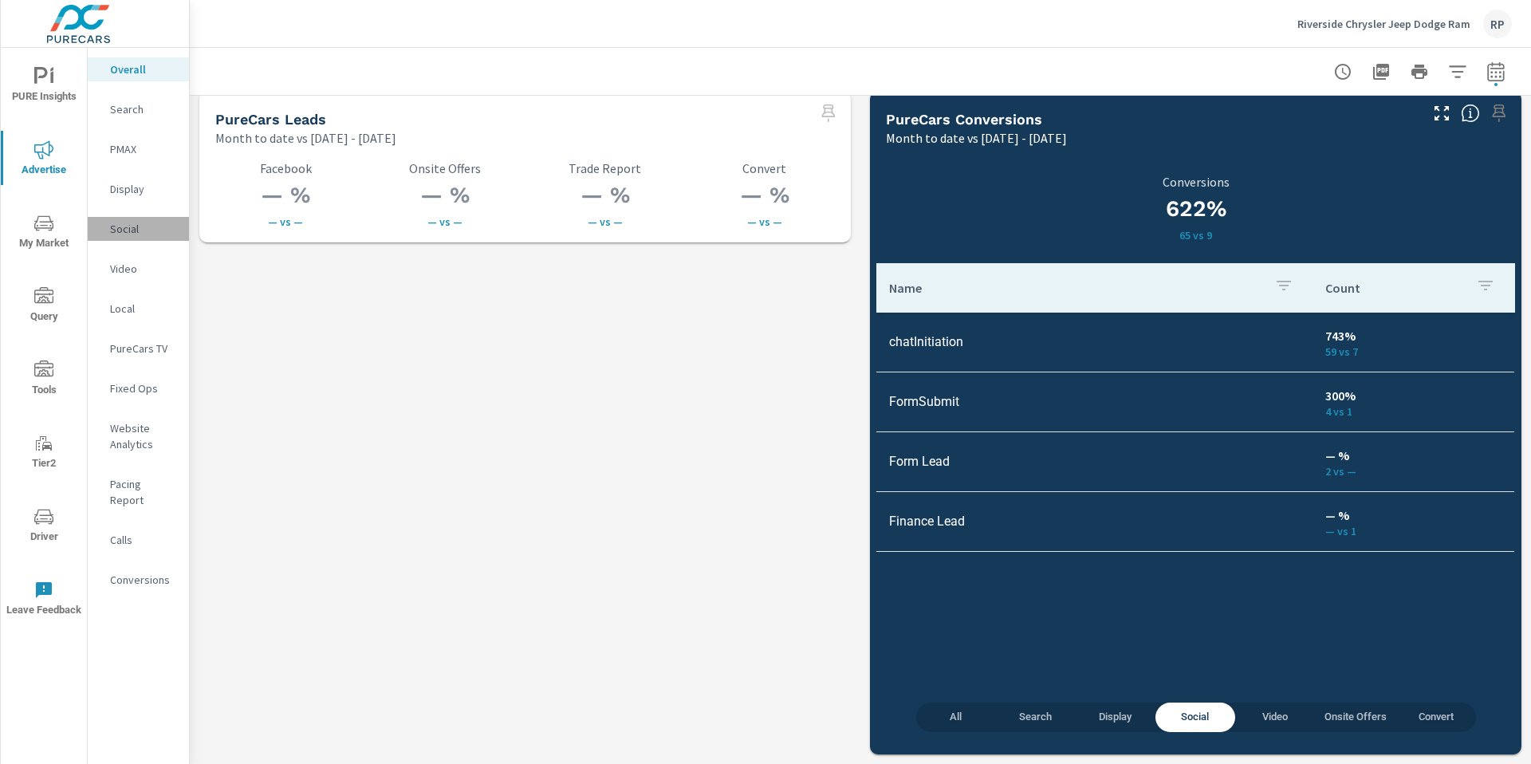
click at [129, 231] on p "Social" at bounding box center [143, 229] width 66 height 16
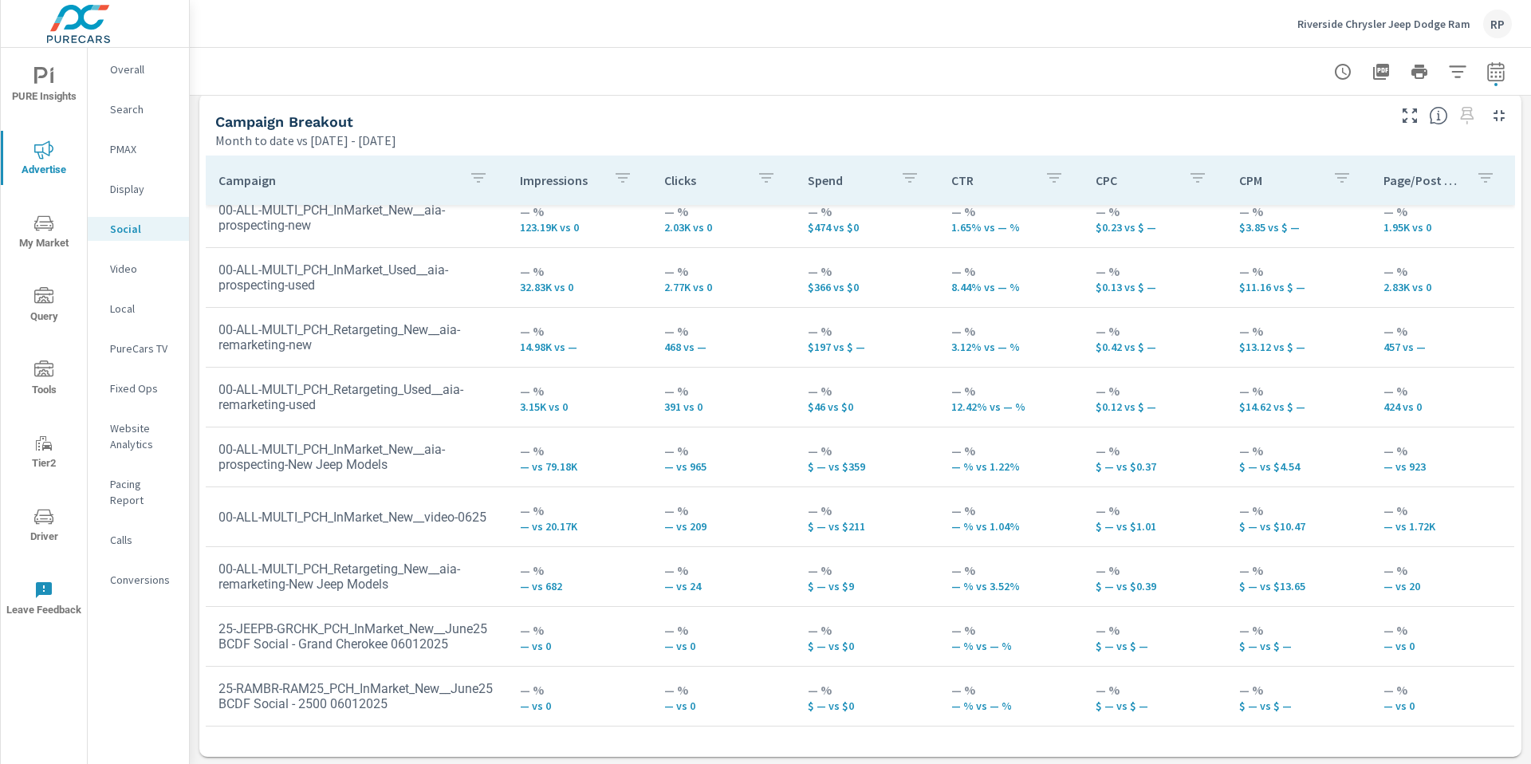
scroll to position [697, 0]
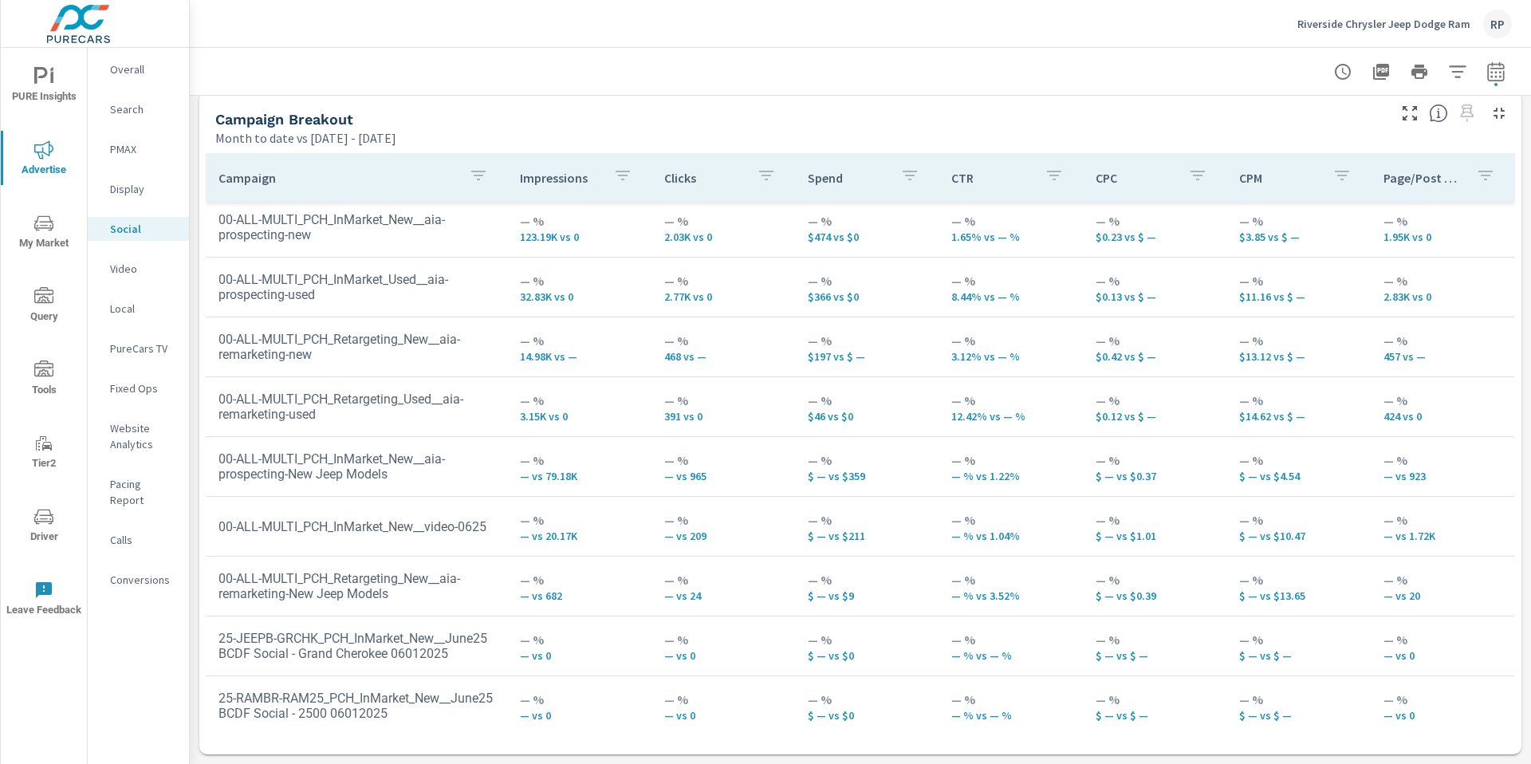
scroll to position [62, 0]
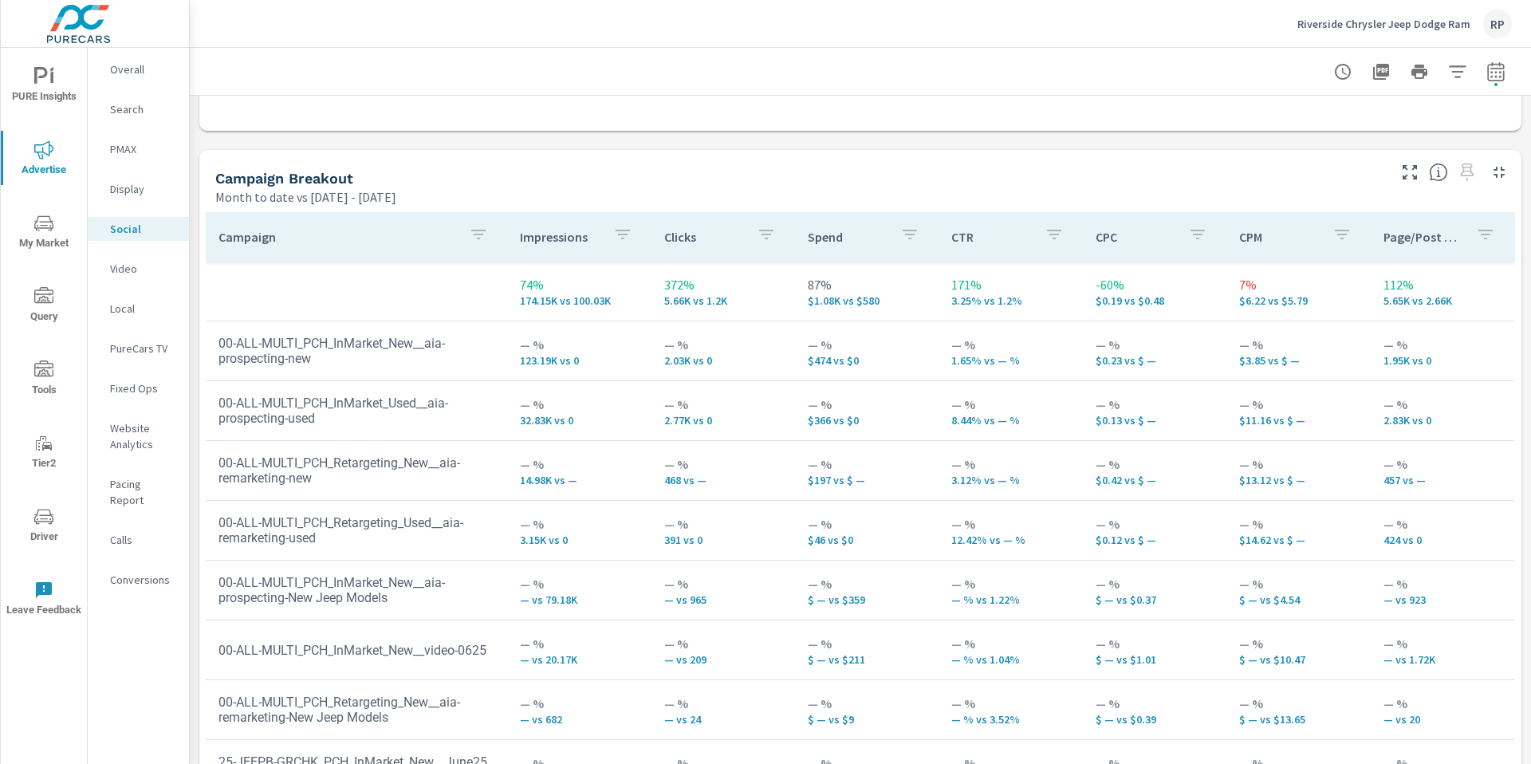
scroll to position [697, 0]
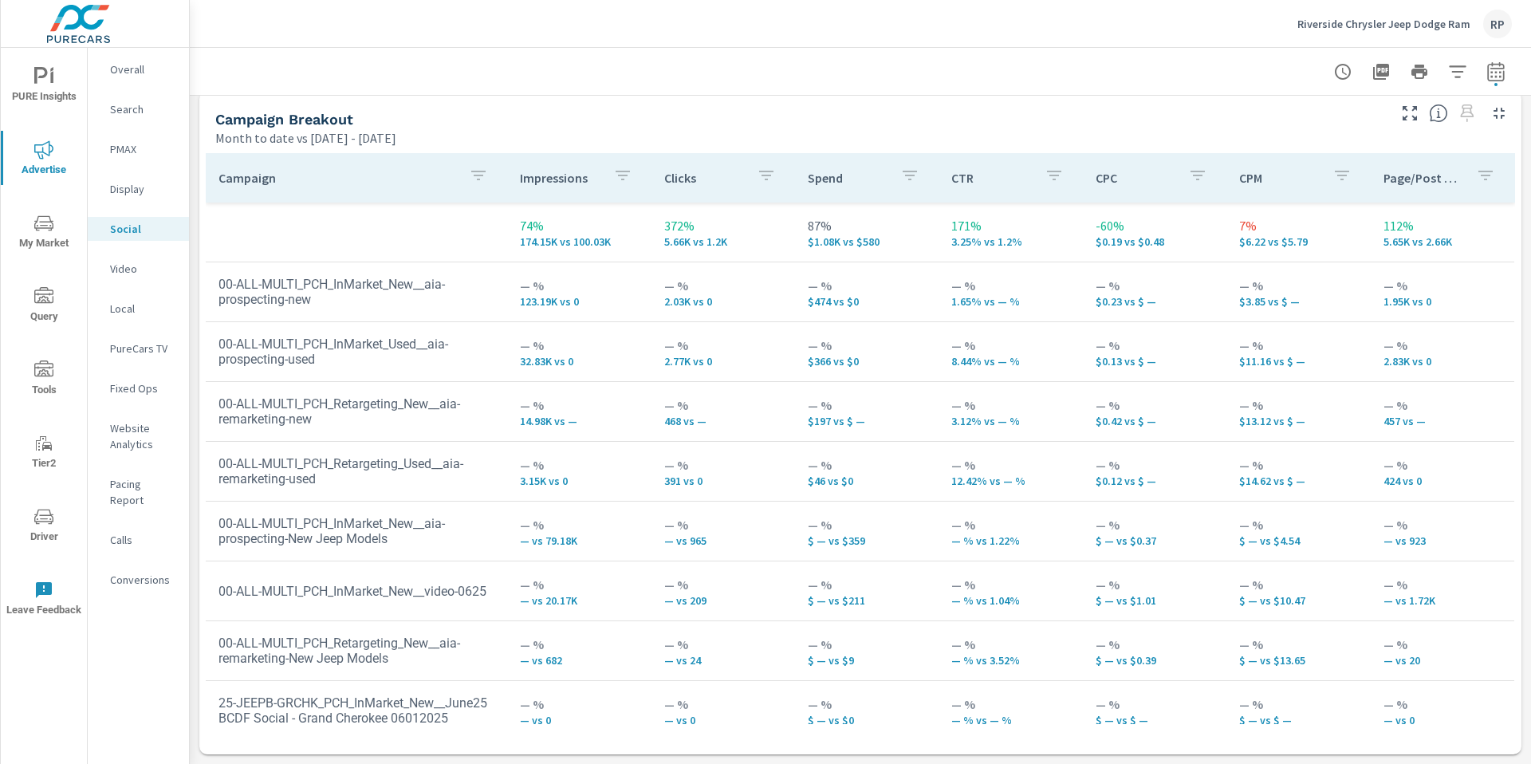
click at [143, 572] on p "Conversions" at bounding box center [143, 580] width 66 height 16
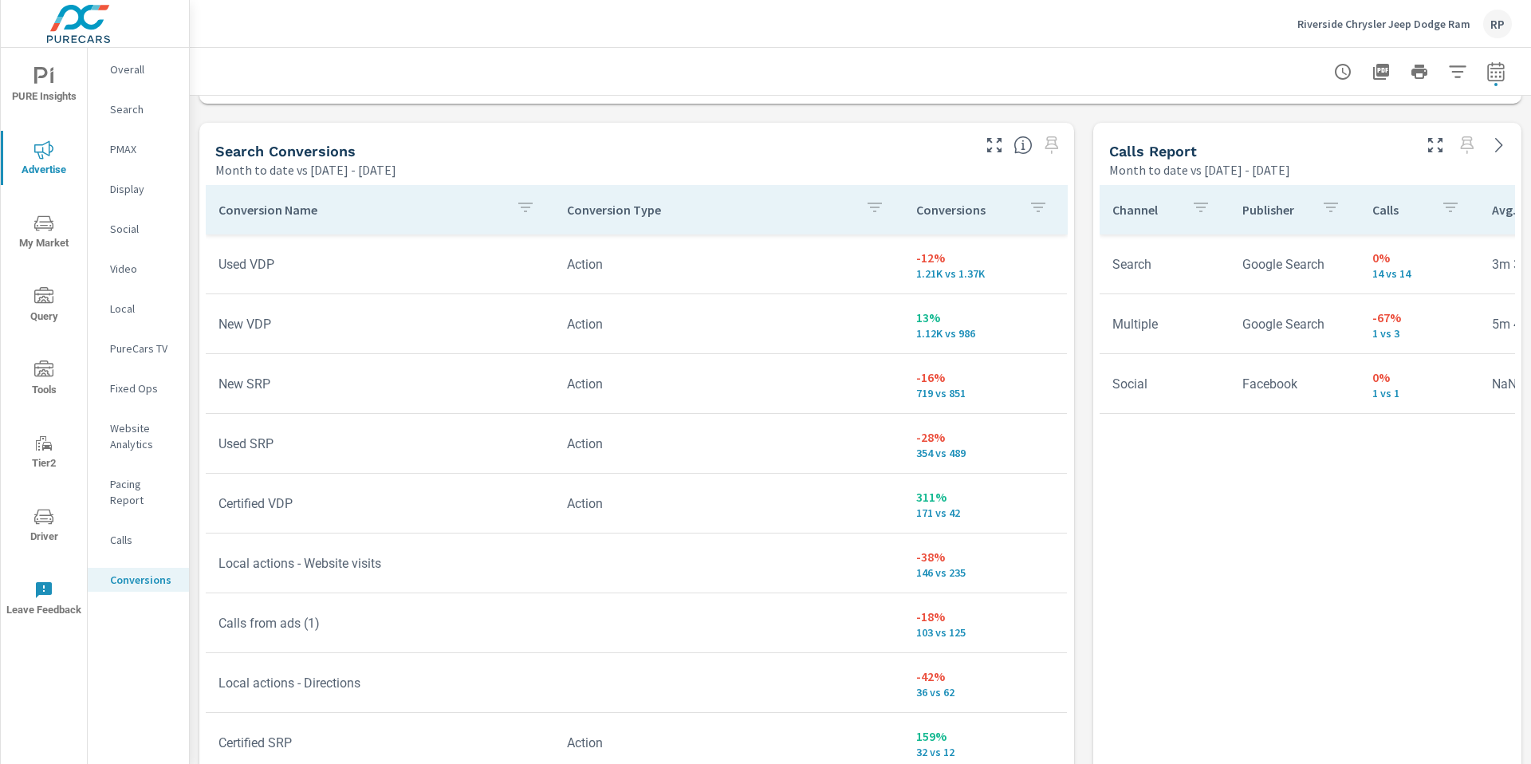
scroll to position [808, 0]
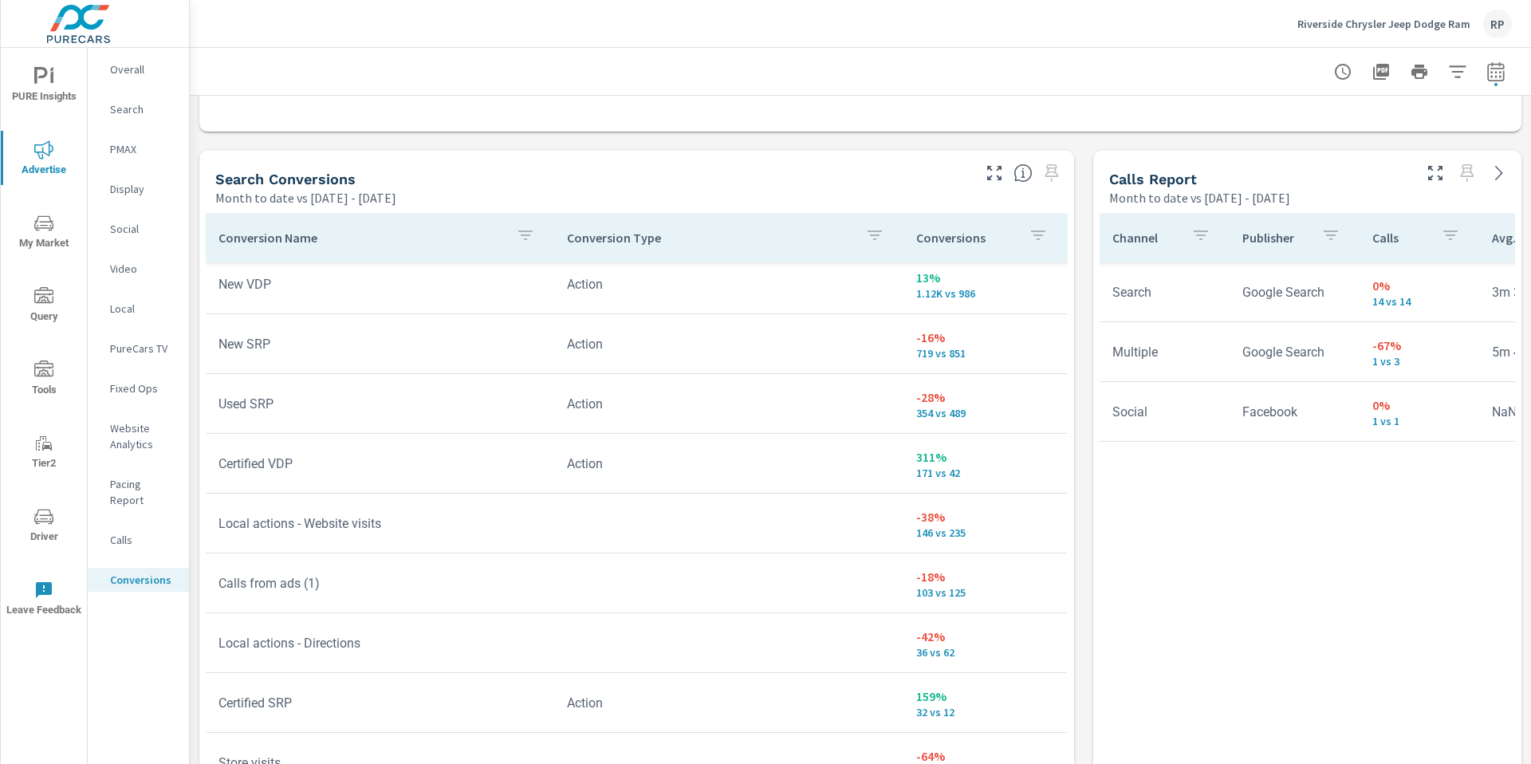
scroll to position [123, 0]
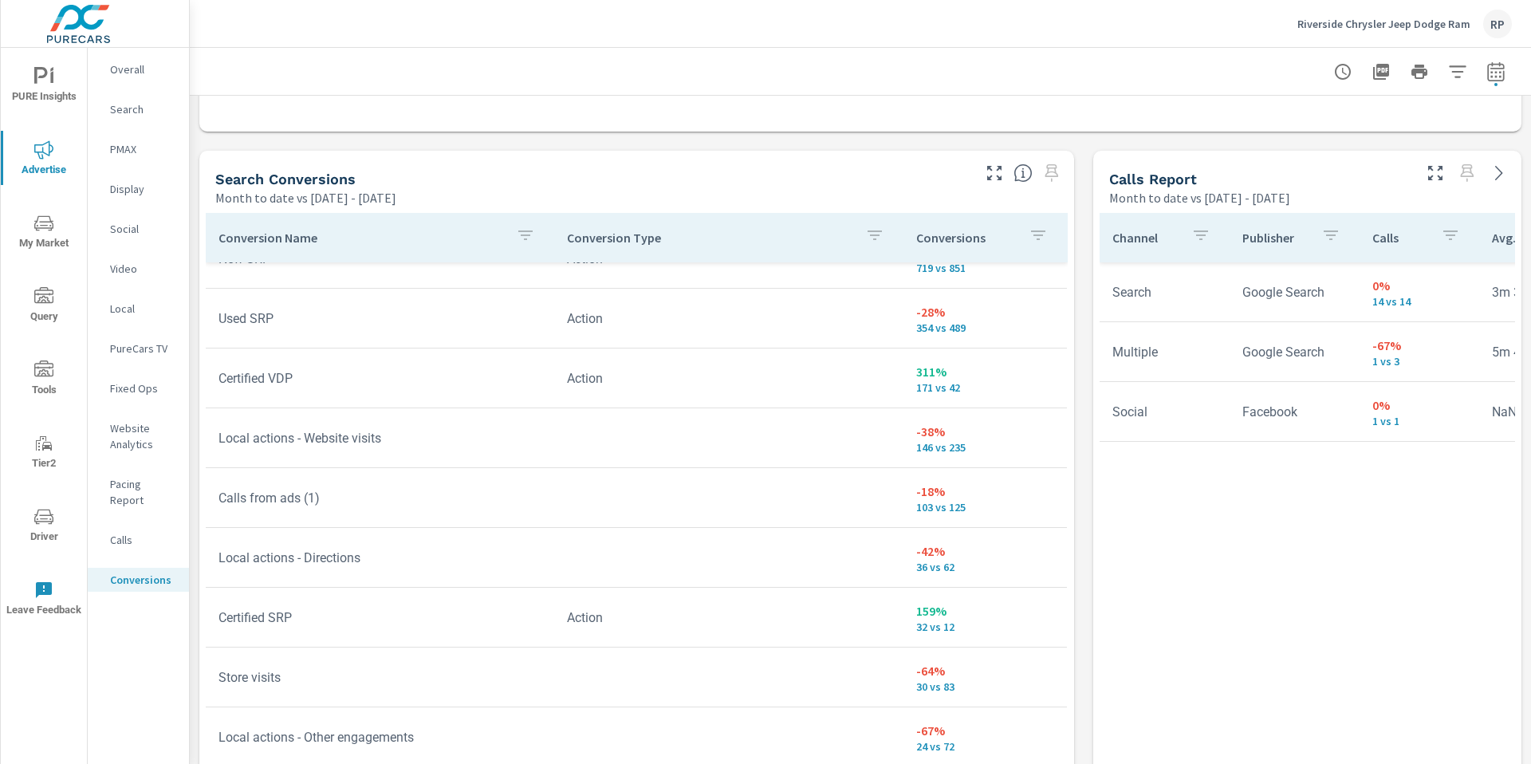
scroll to position [154, 0]
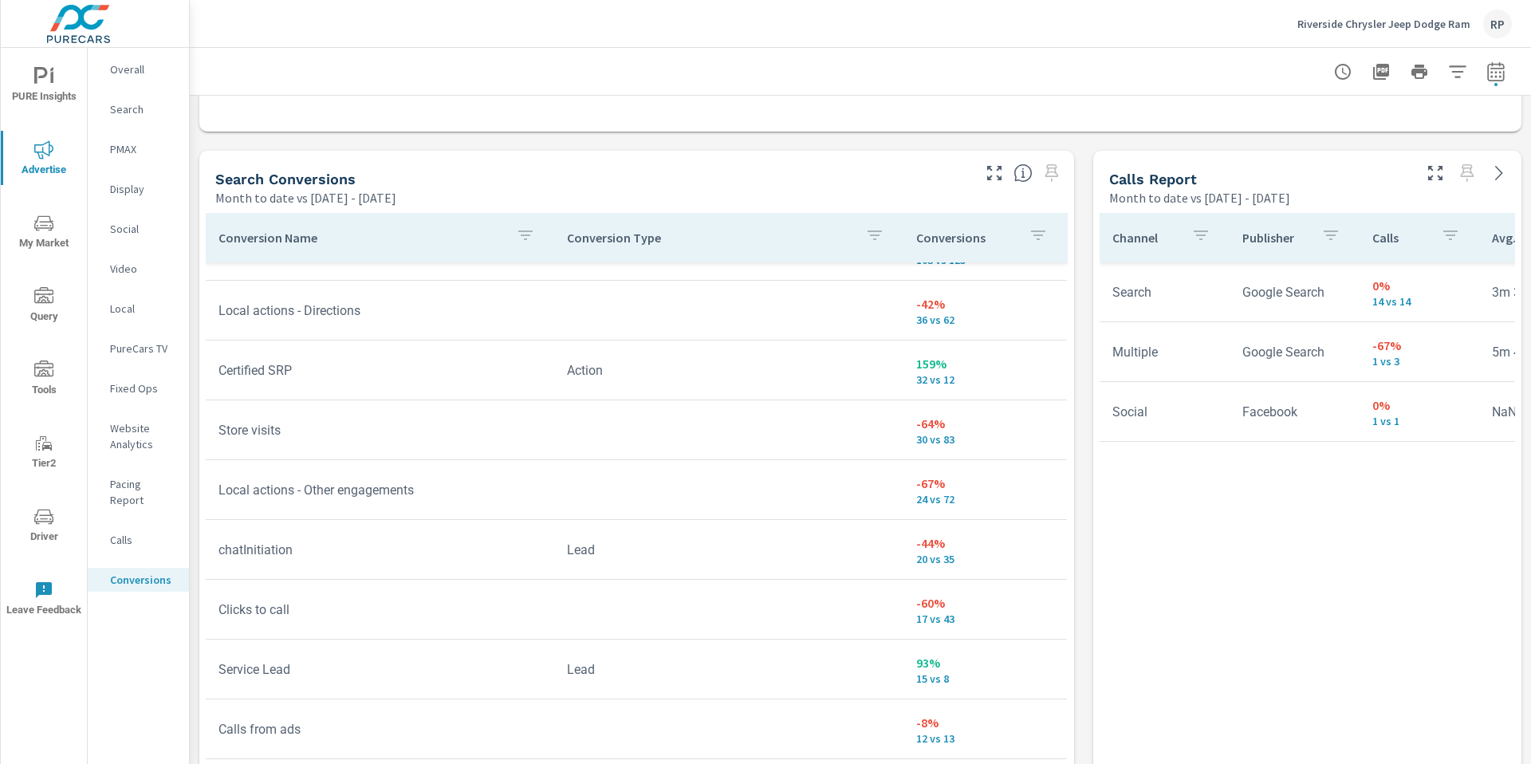
scroll to position [425, 0]
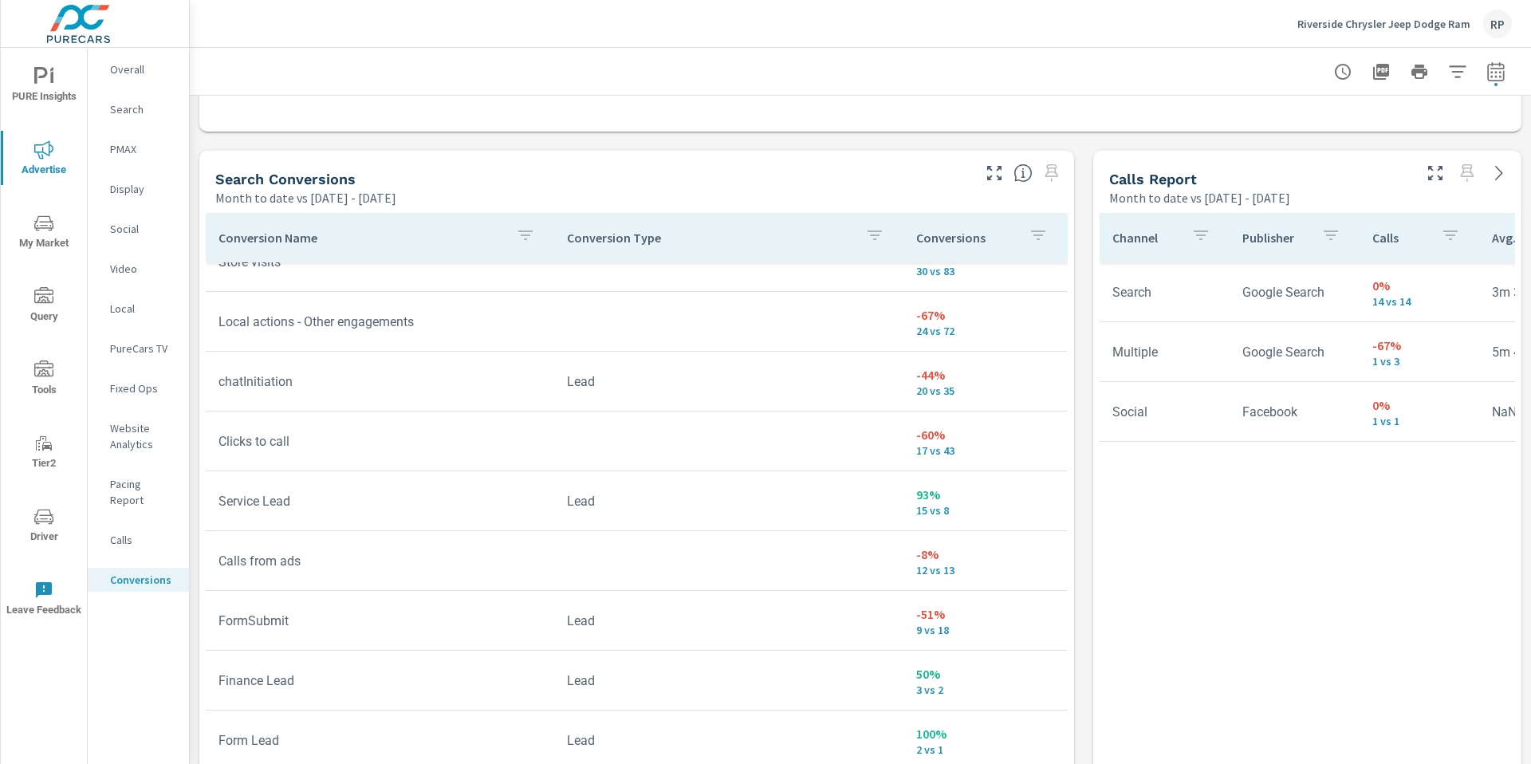
scroll to position [590, 0]
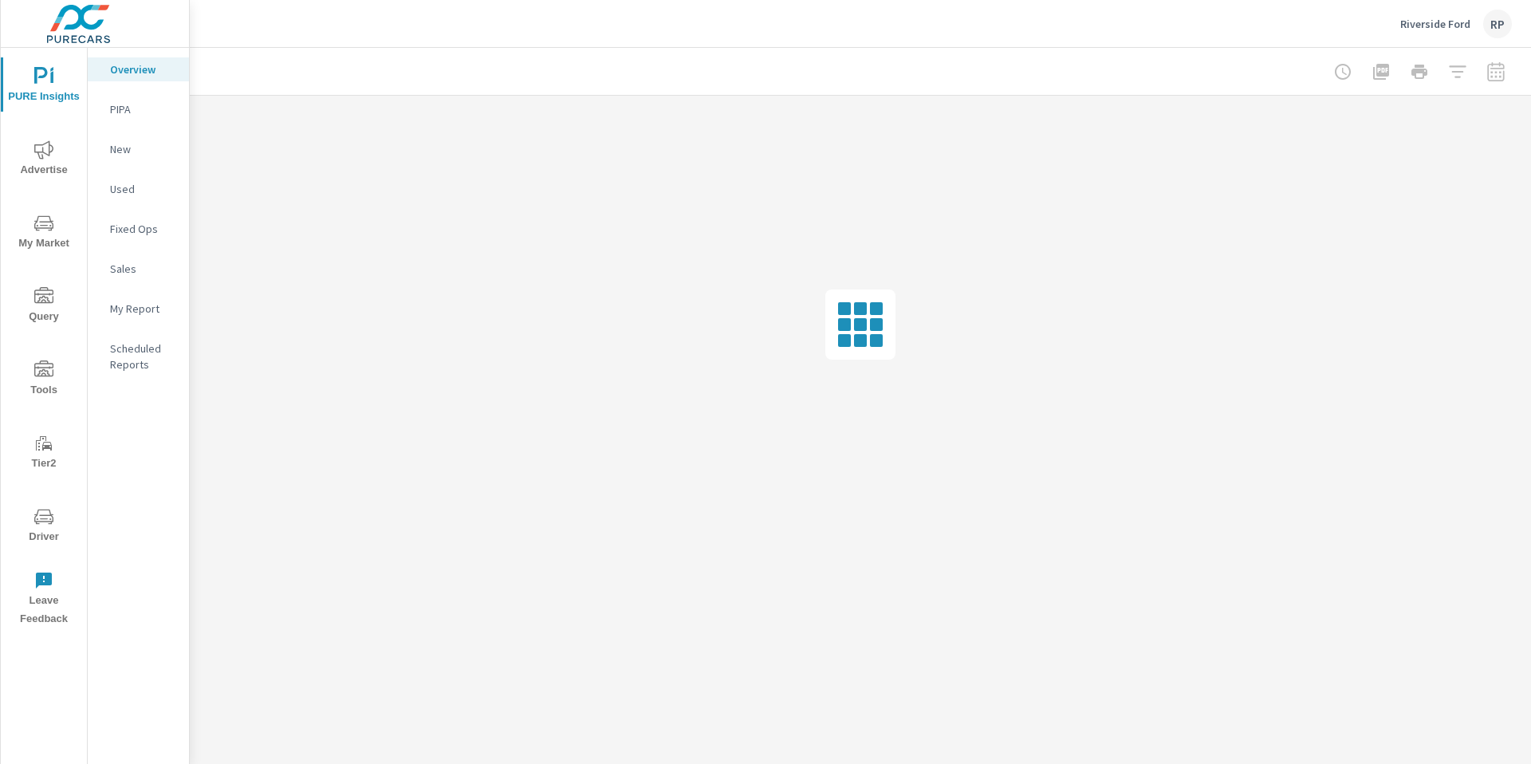
click at [53, 165] on span "Advertise" at bounding box center [44, 159] width 77 height 39
